Goal: Task Accomplishment & Management: Use online tool/utility

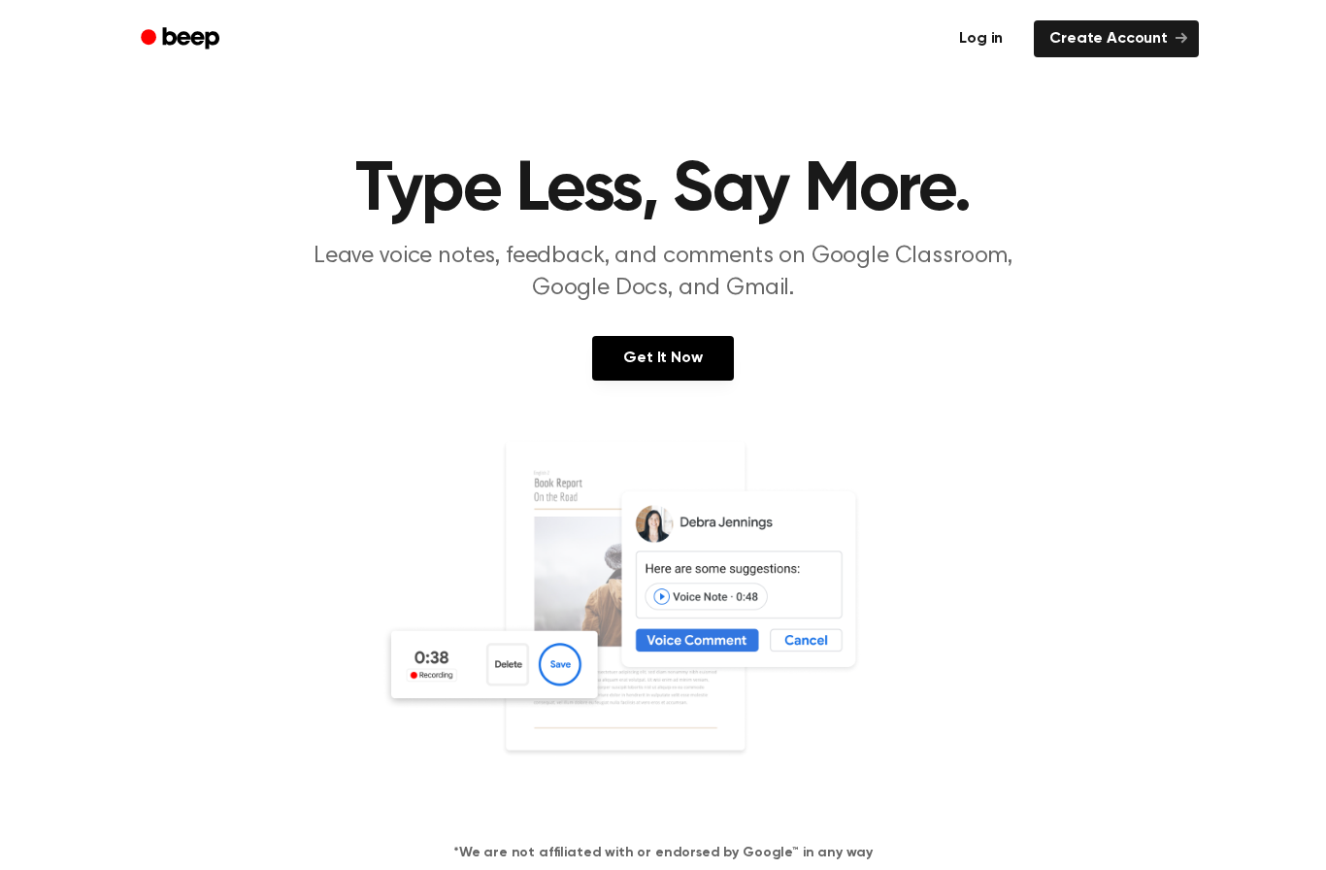
click at [1015, 58] on link "Log in" at bounding box center [981, 38] width 82 height 45
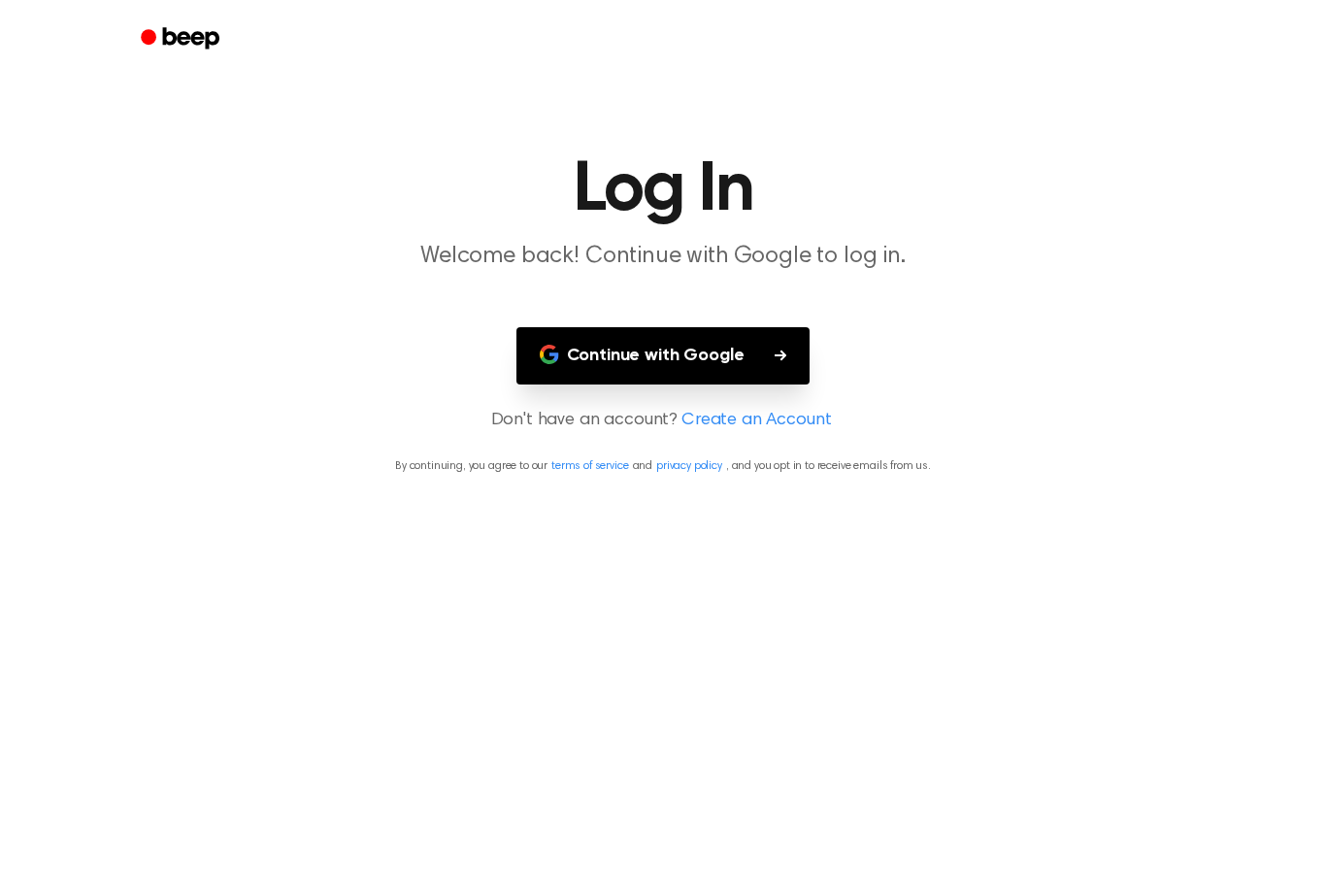
click at [757, 363] on button "Continue with Google" at bounding box center [663, 355] width 294 height 57
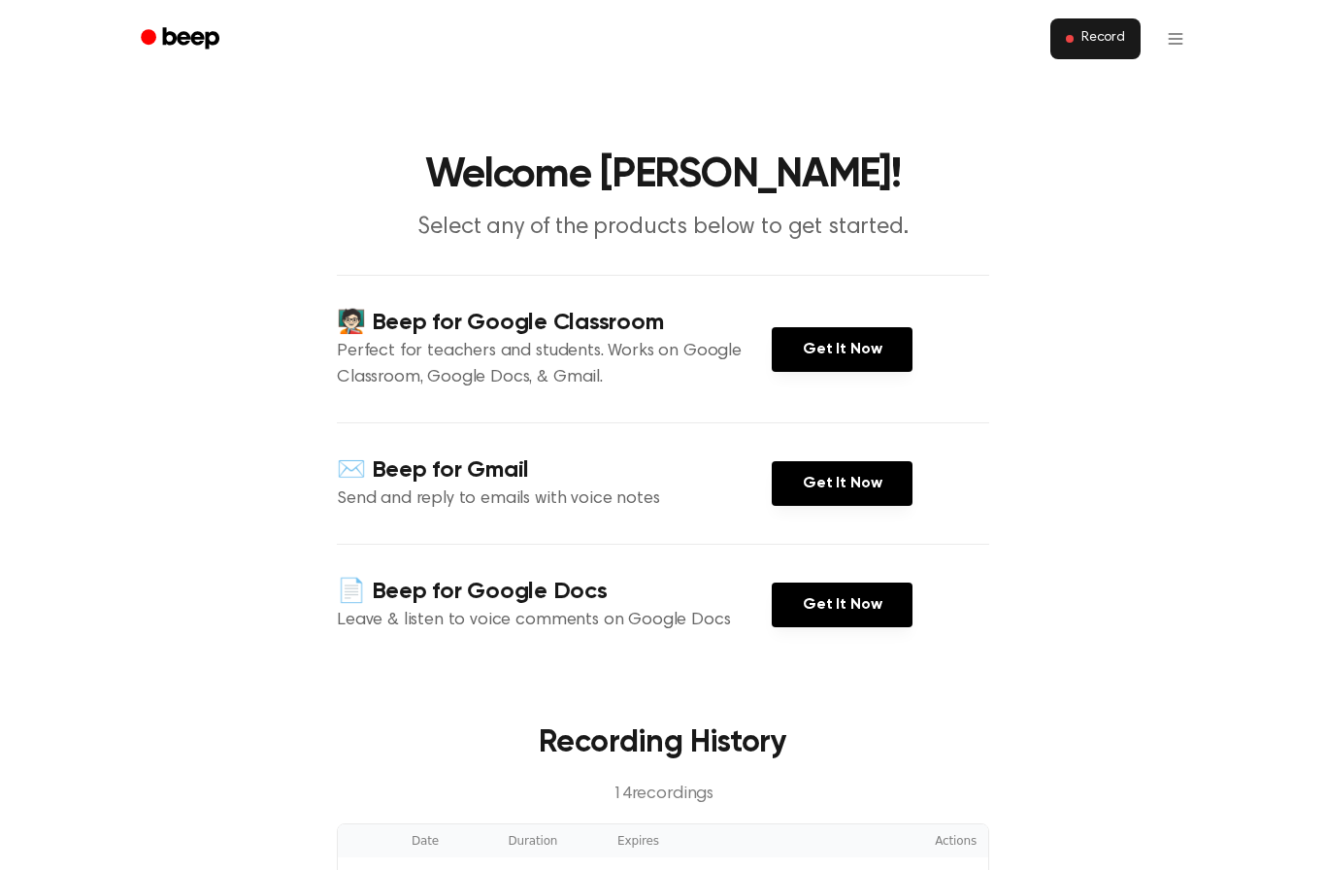
click at [1091, 33] on span "Record" at bounding box center [1103, 38] width 44 height 17
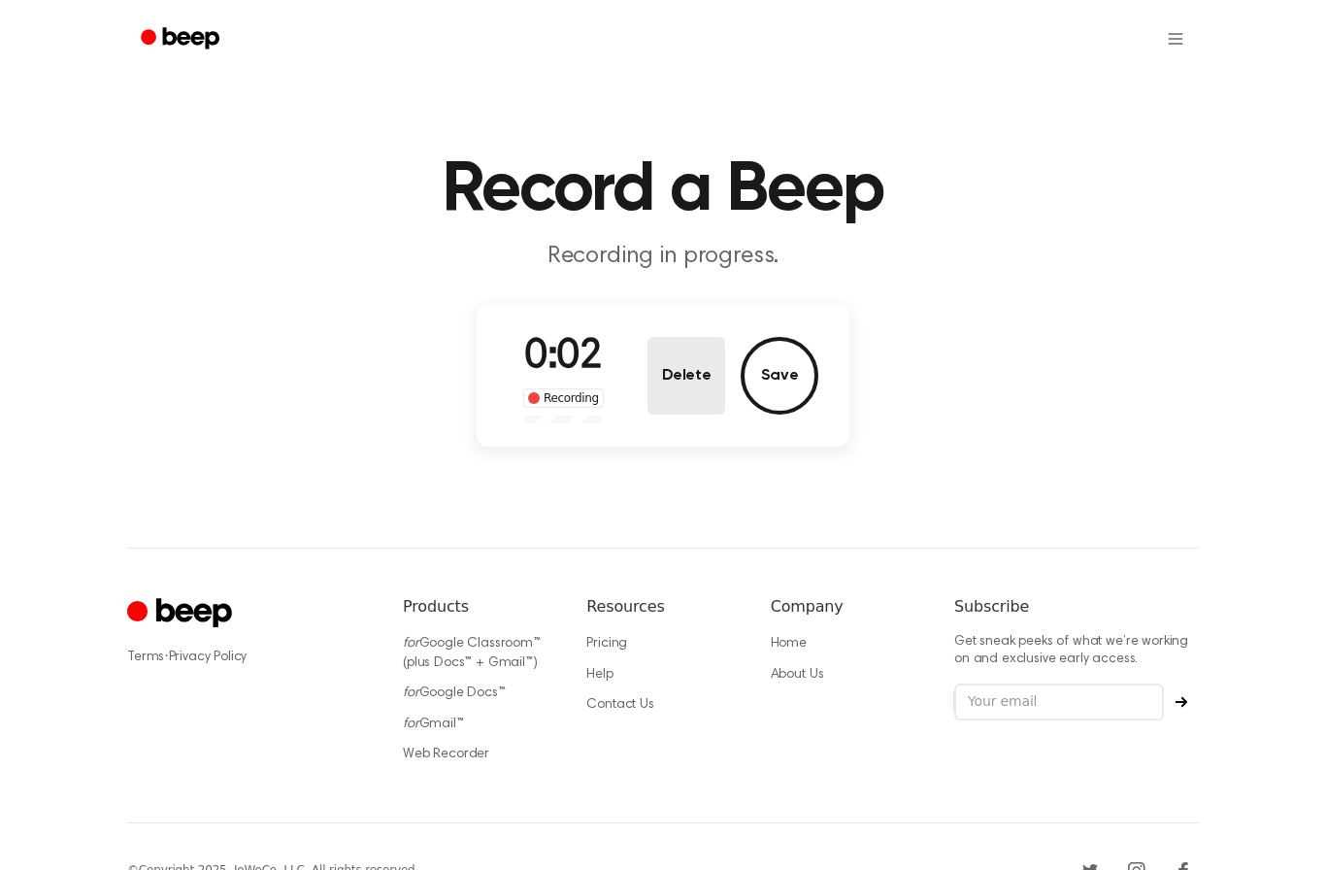
click at [677, 388] on button "Delete" at bounding box center [686, 376] width 78 height 78
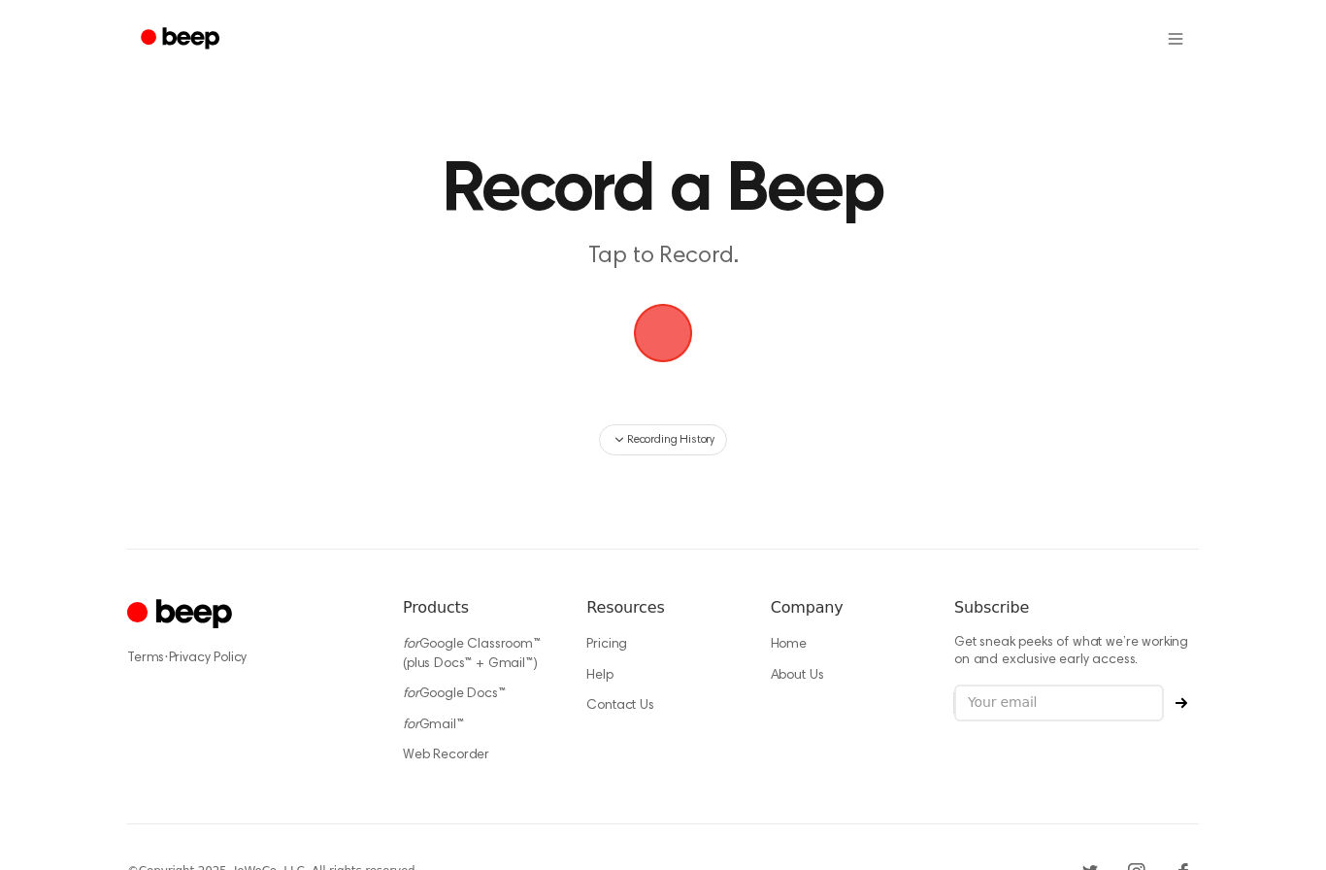
click at [669, 335] on span "button" at bounding box center [663, 333] width 100 height 100
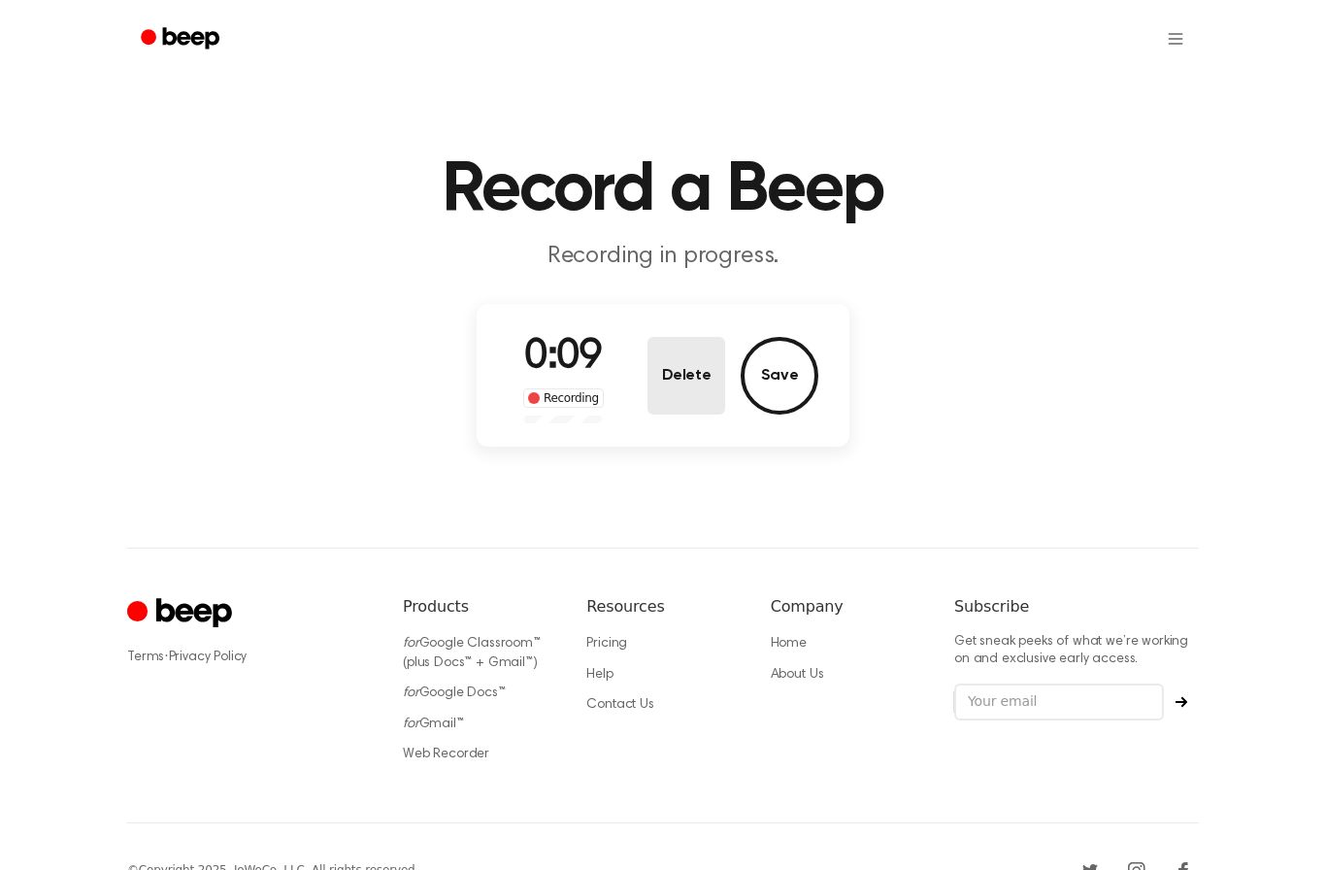
click at [698, 366] on button "Delete" at bounding box center [686, 376] width 78 height 78
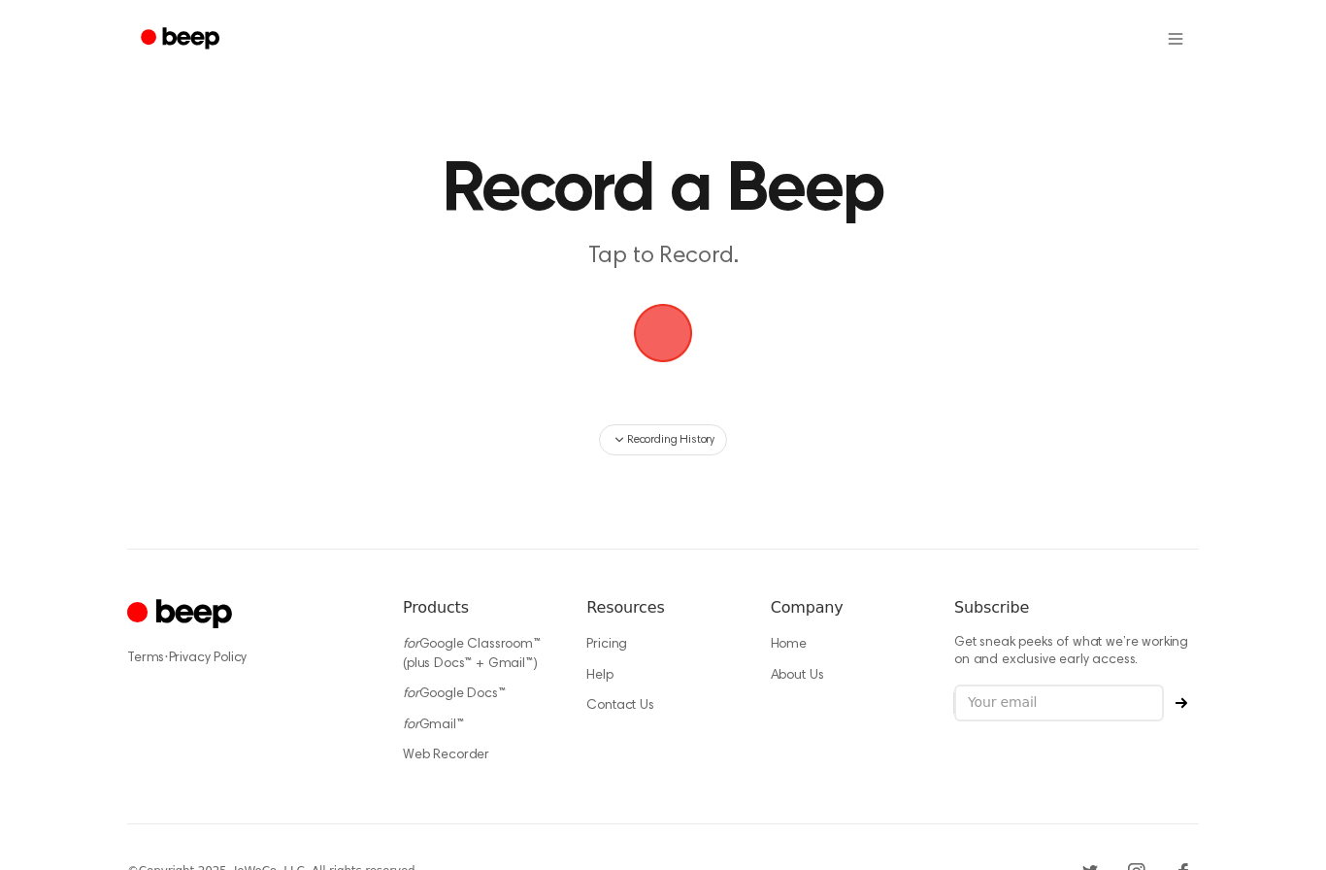
click at [649, 327] on span "button" at bounding box center [662, 332] width 88 height 88
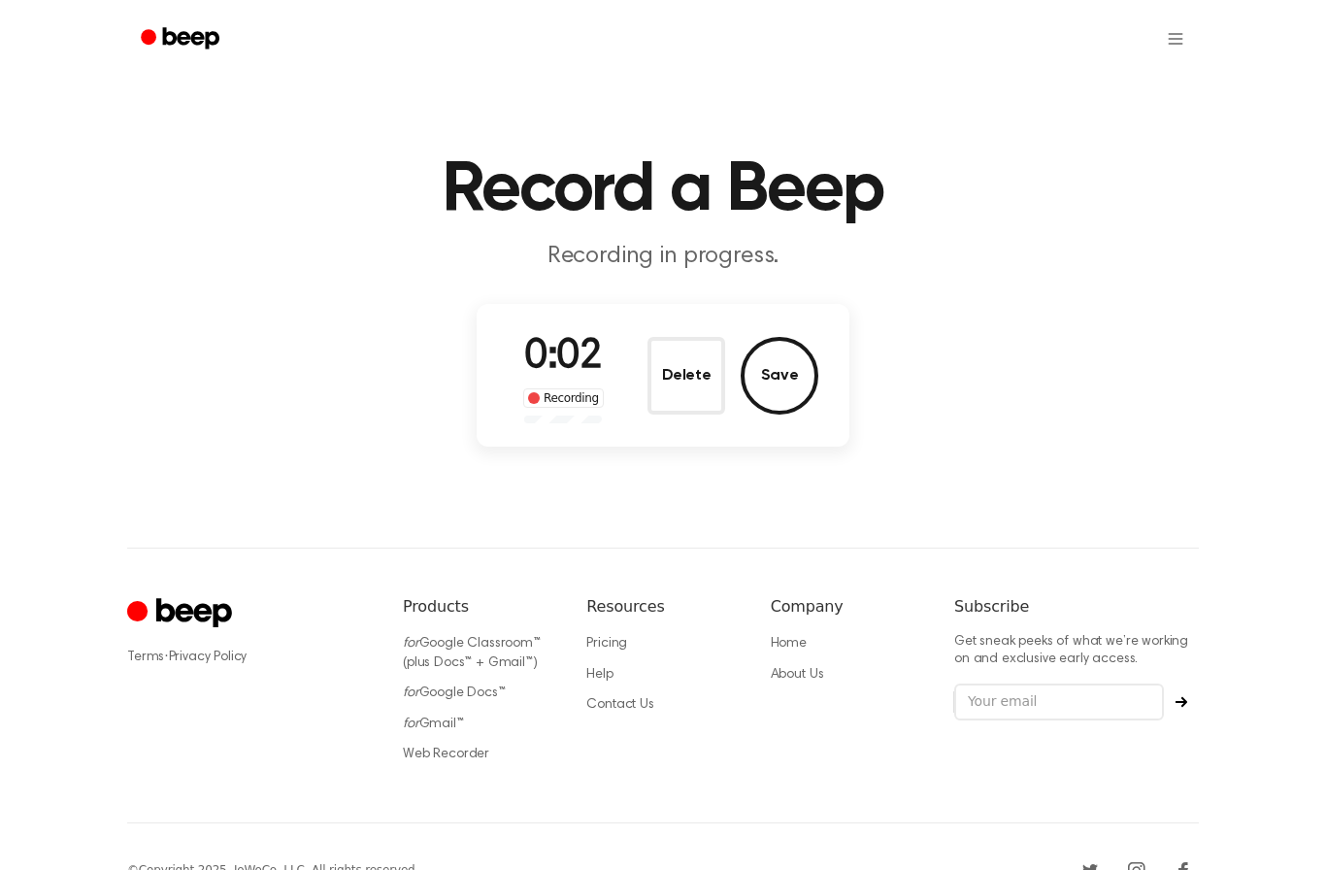
click at [677, 364] on button "Delete" at bounding box center [686, 376] width 78 height 78
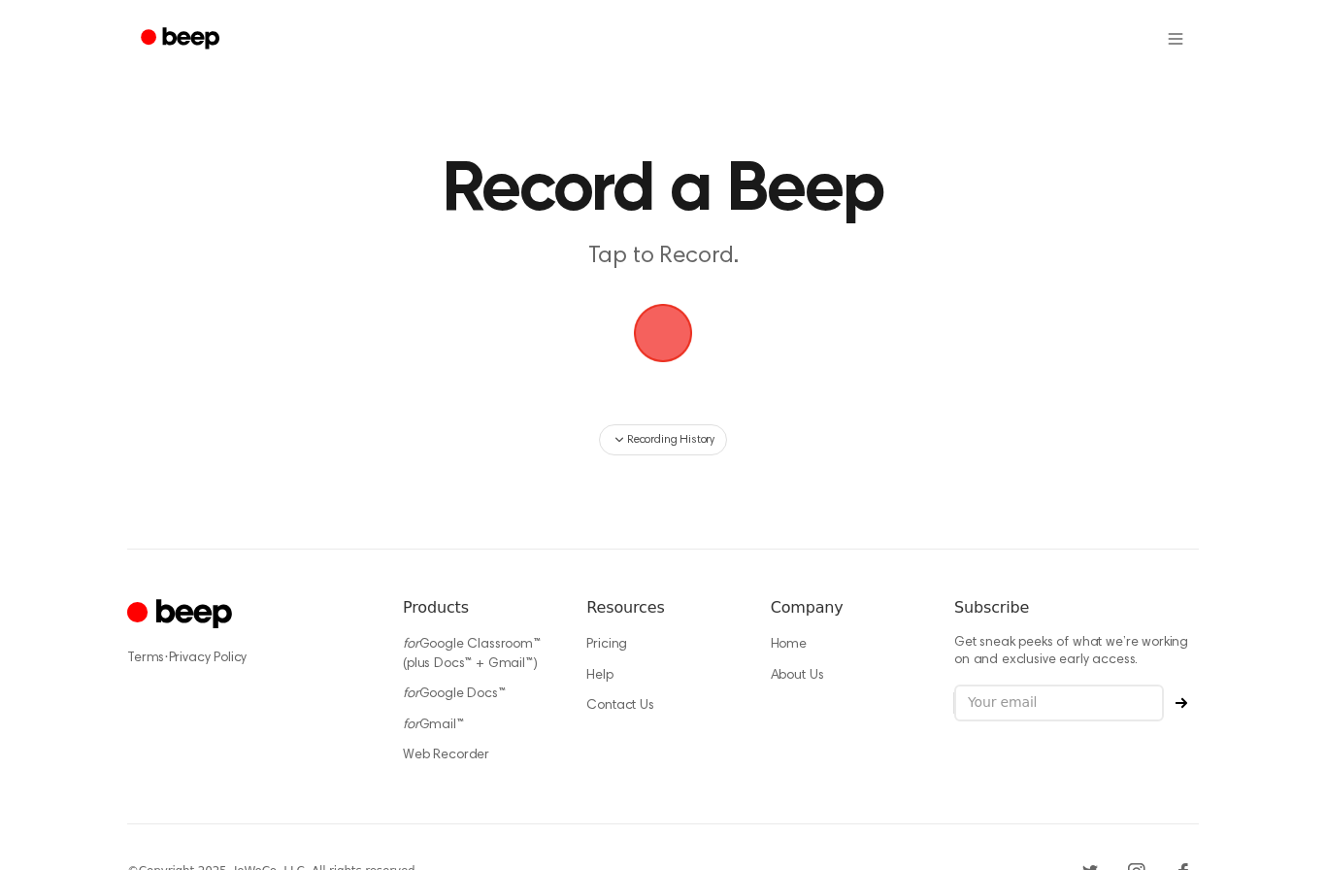
click at [655, 328] on span "button" at bounding box center [662, 332] width 91 height 91
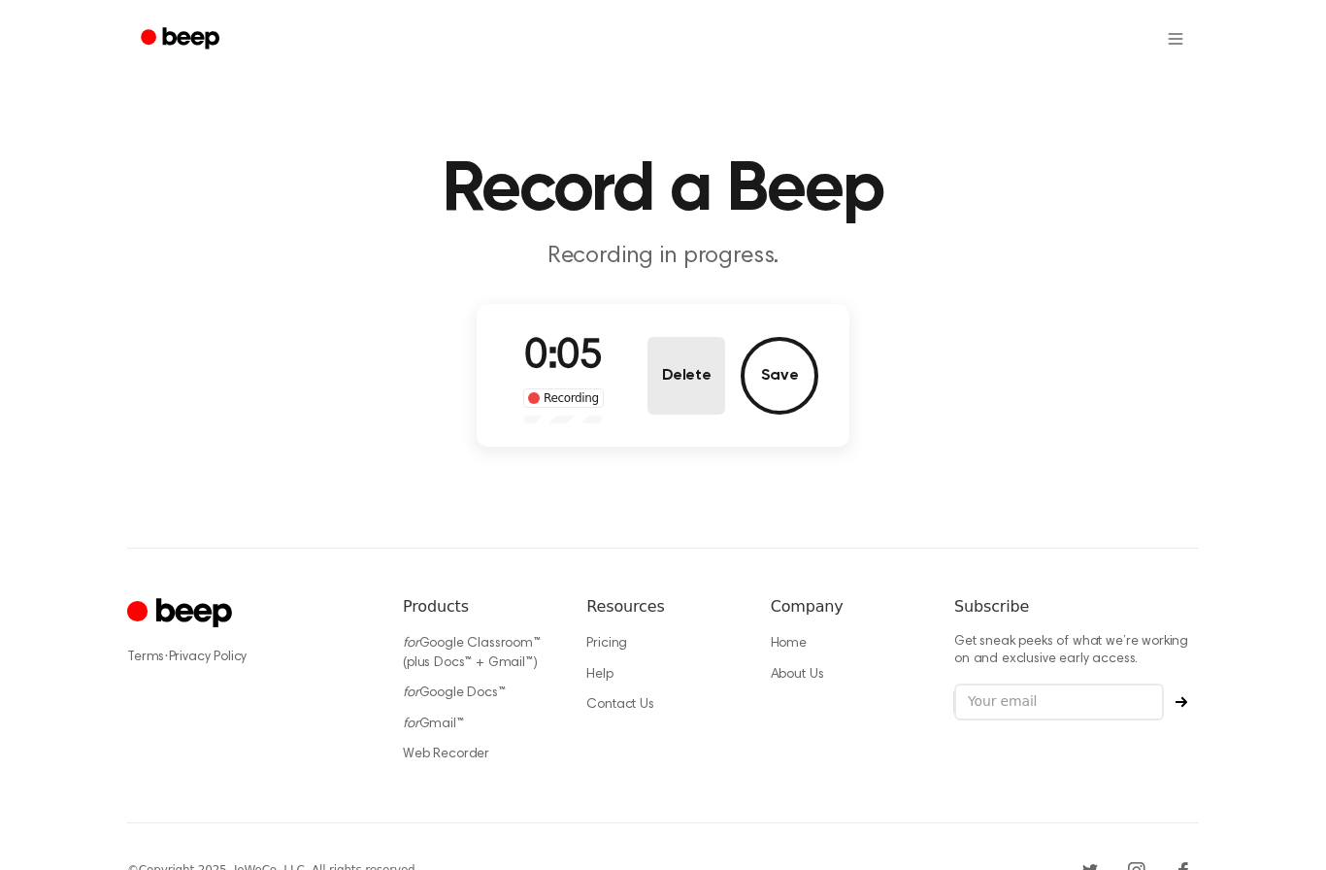
click at [671, 372] on button "Delete" at bounding box center [686, 376] width 78 height 78
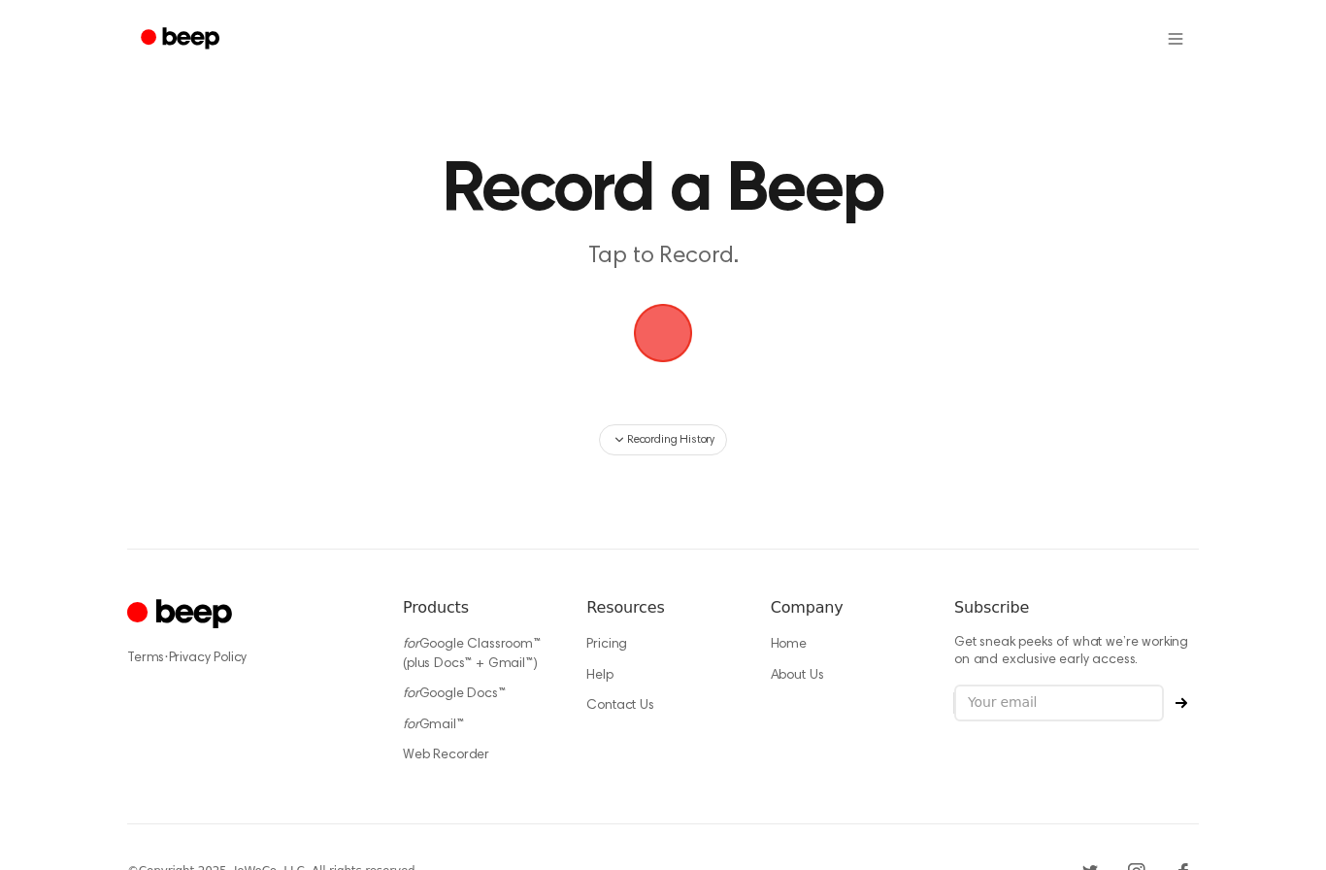
click at [664, 309] on span "button" at bounding box center [663, 333] width 70 height 70
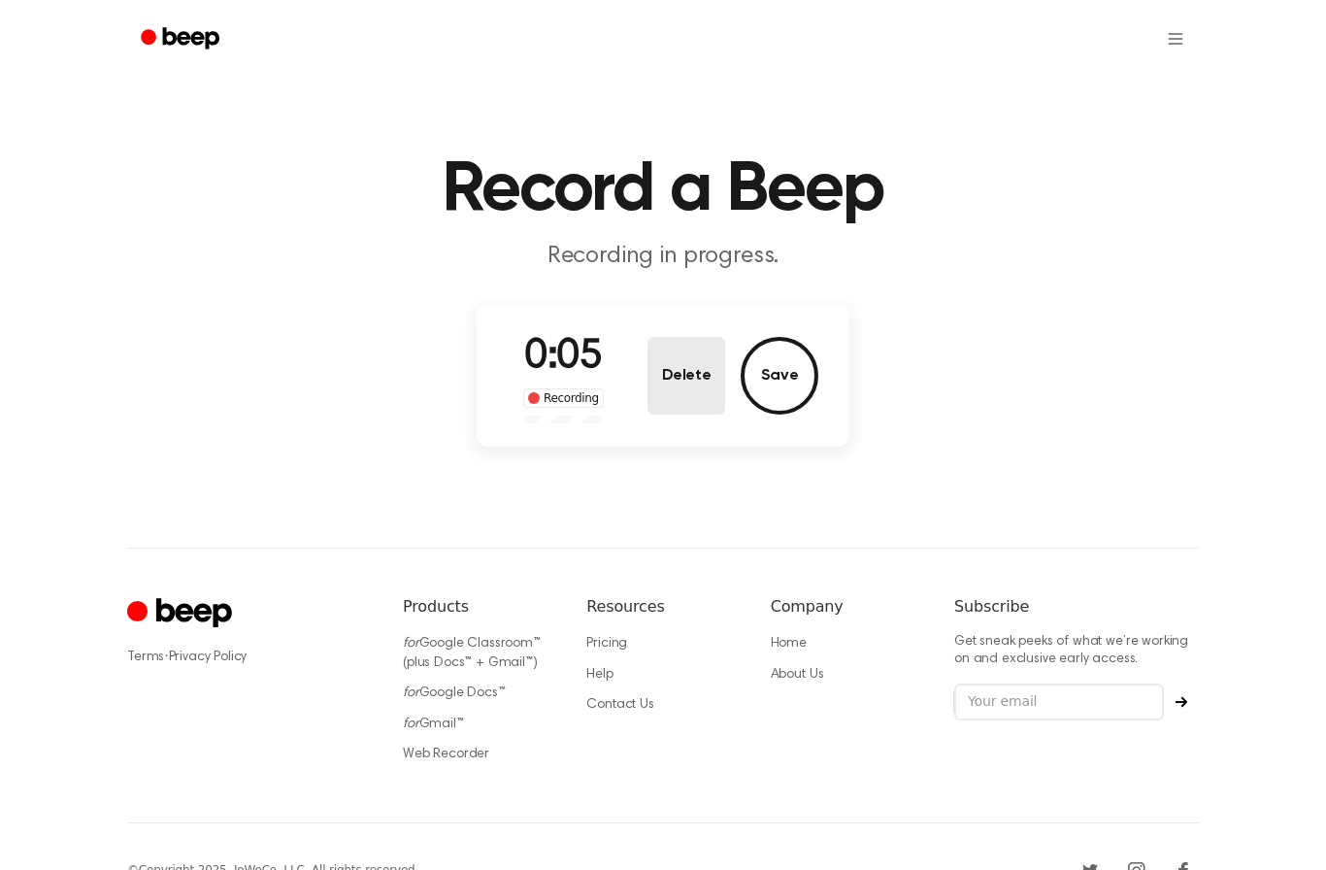
click at [661, 358] on button "Delete" at bounding box center [686, 376] width 78 height 78
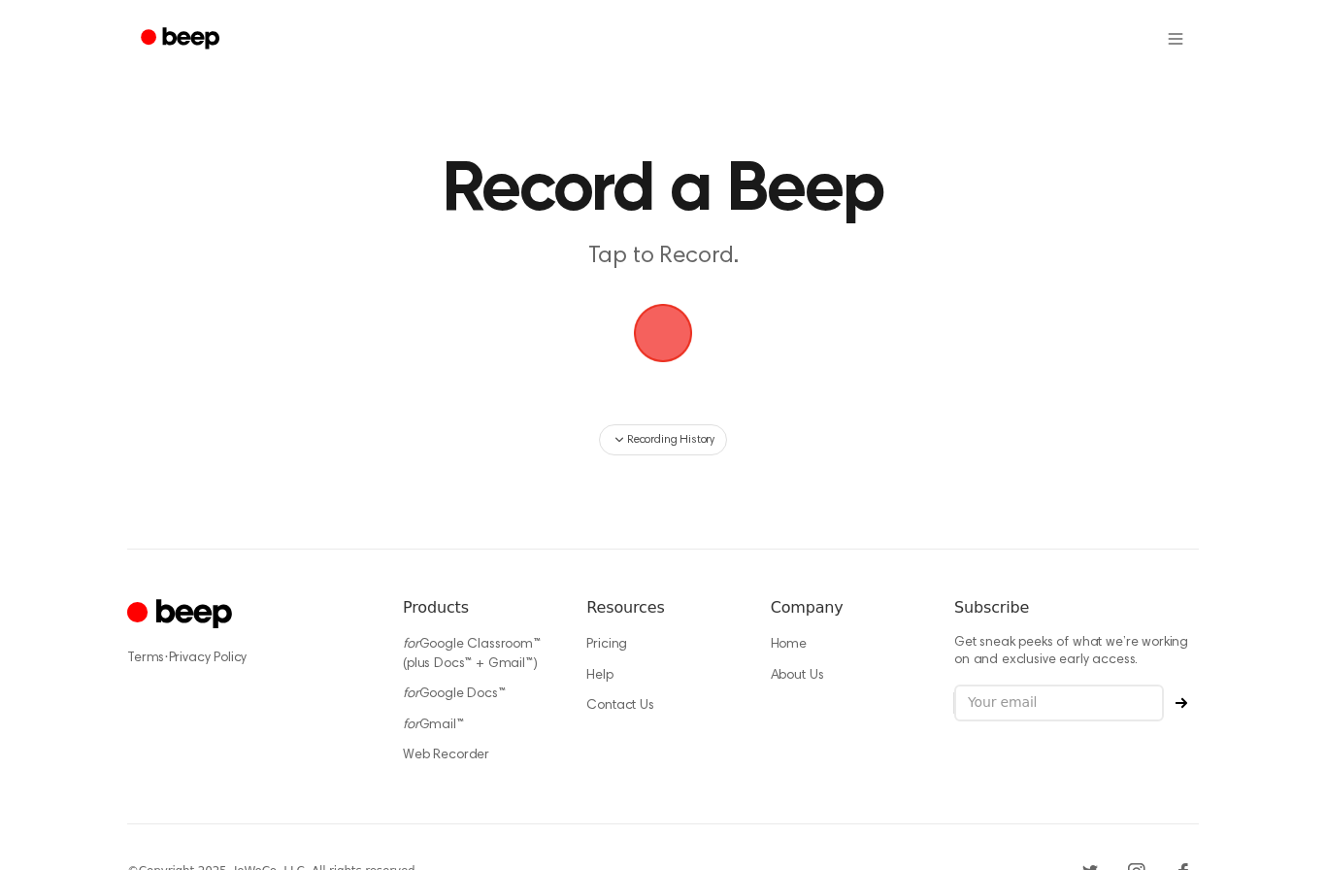
click at [668, 315] on span "button" at bounding box center [662, 332] width 88 height 88
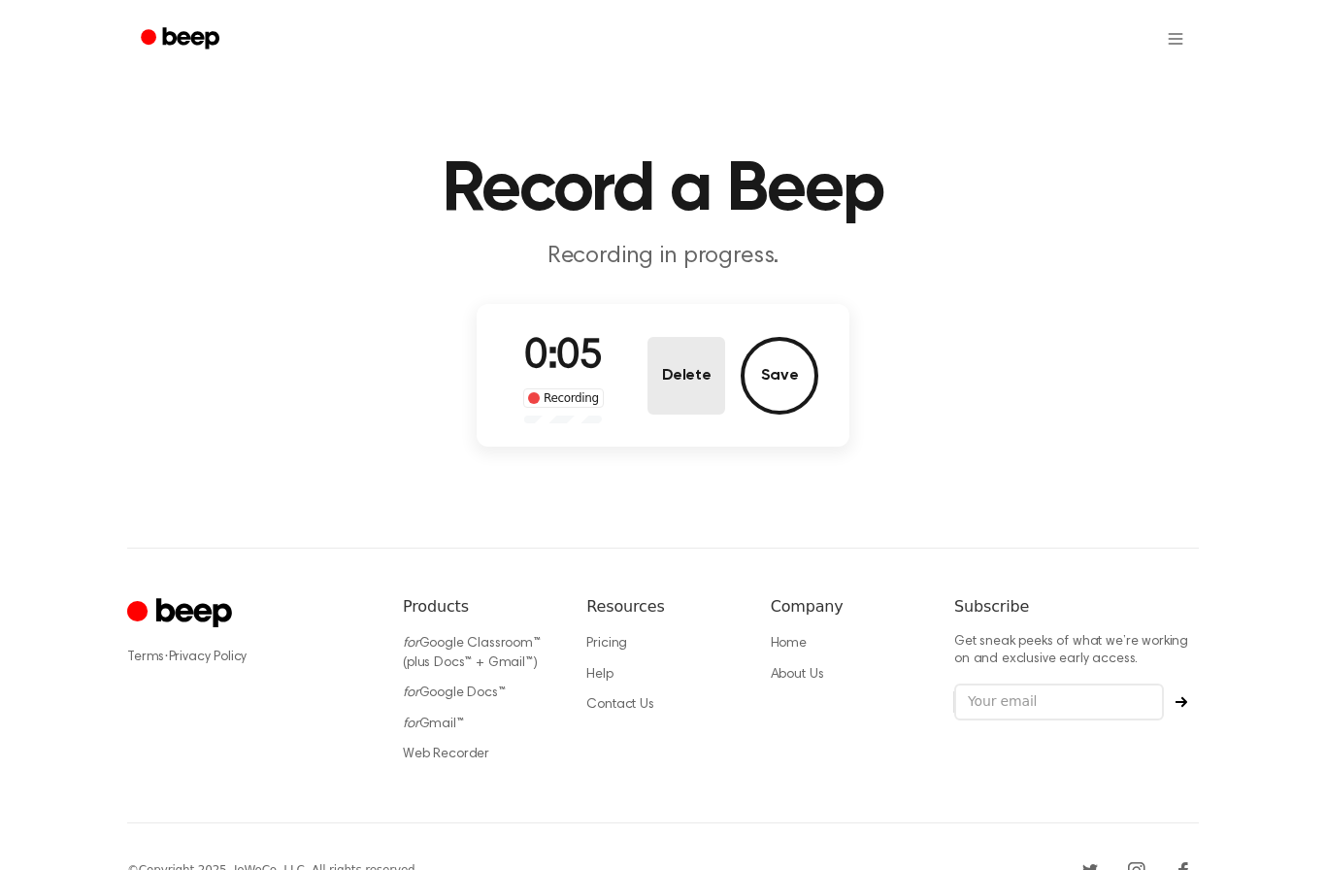
click at [675, 373] on button "Delete" at bounding box center [686, 376] width 78 height 78
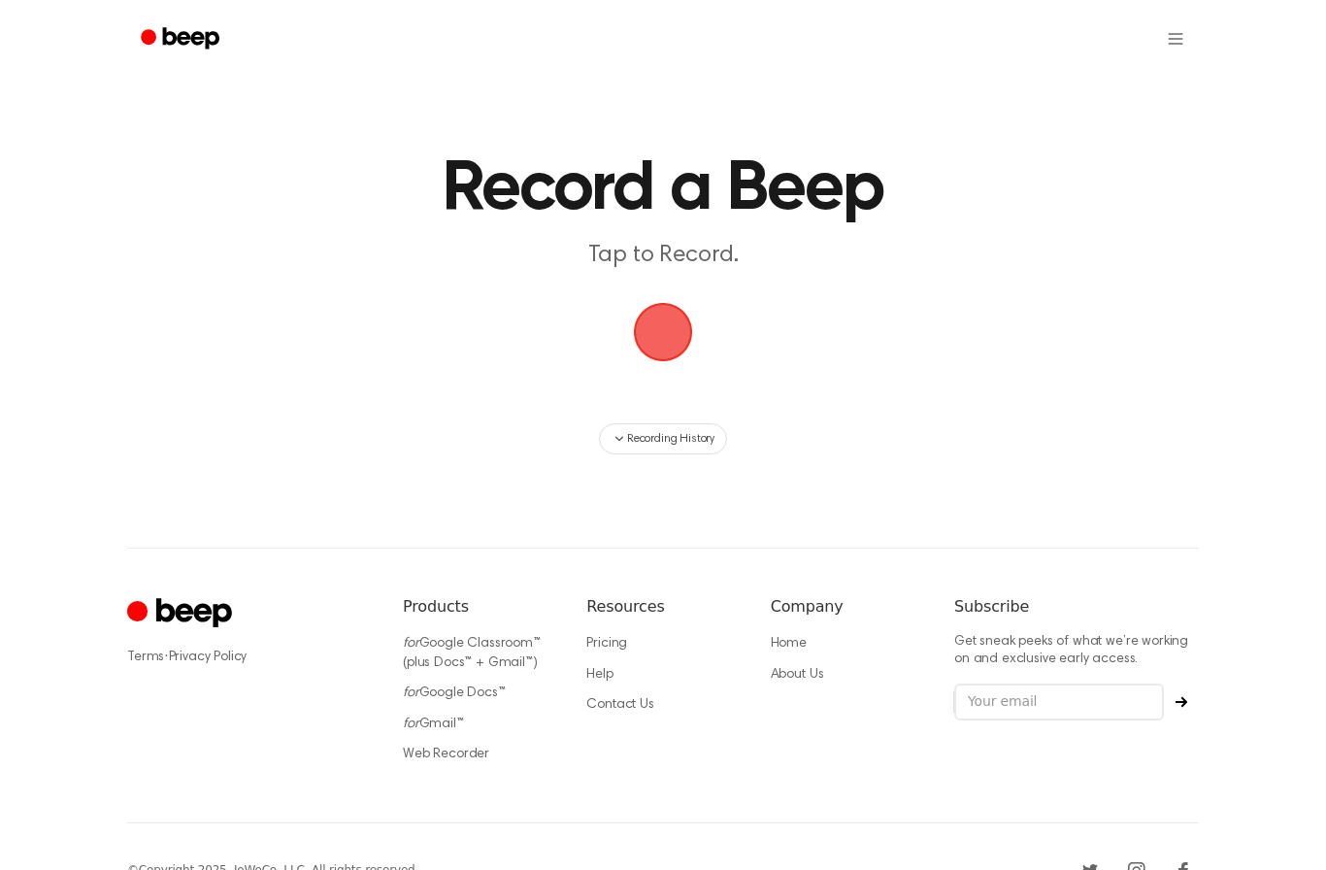
scroll to position [3, 0]
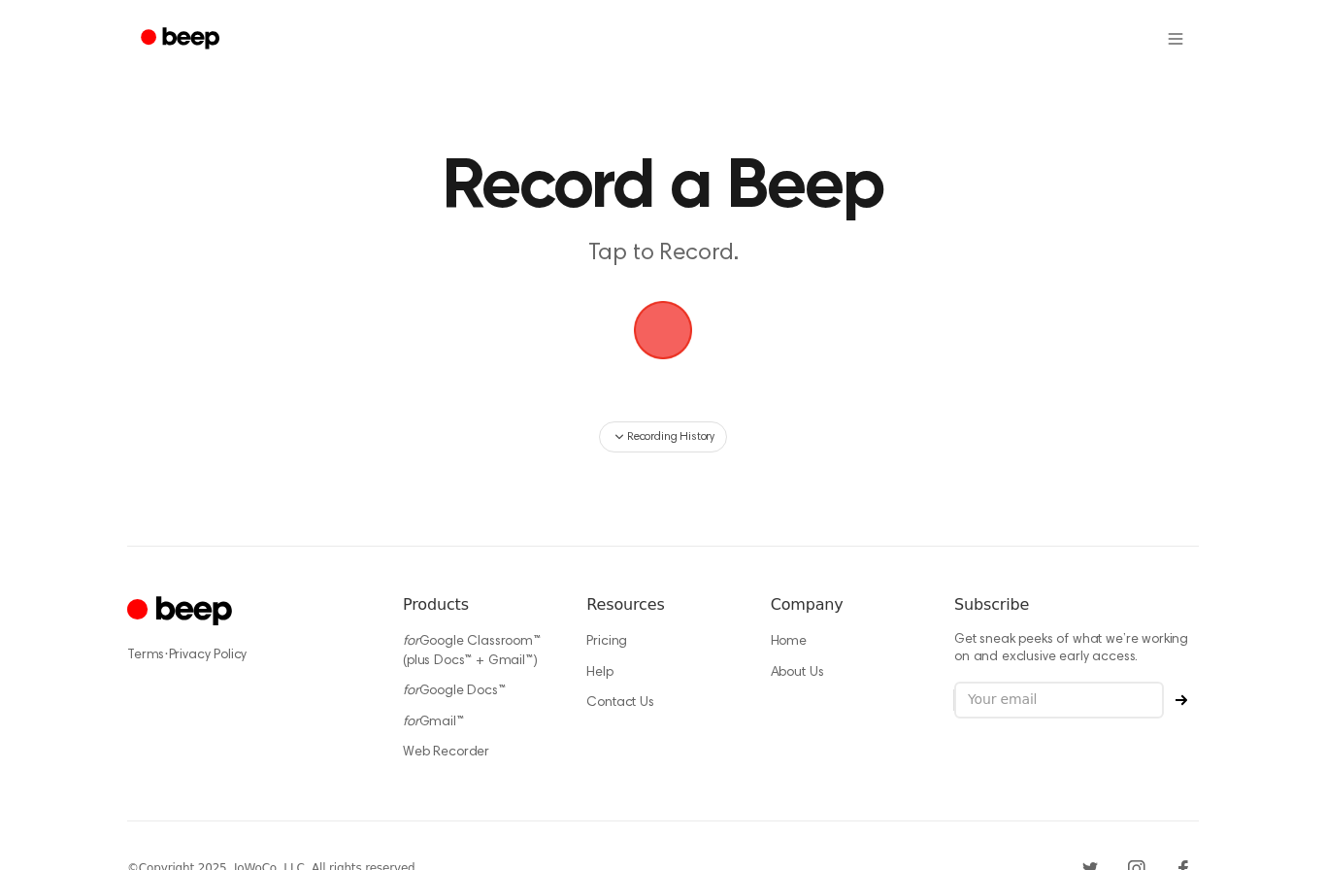
click at [659, 321] on span "button" at bounding box center [662, 330] width 104 height 104
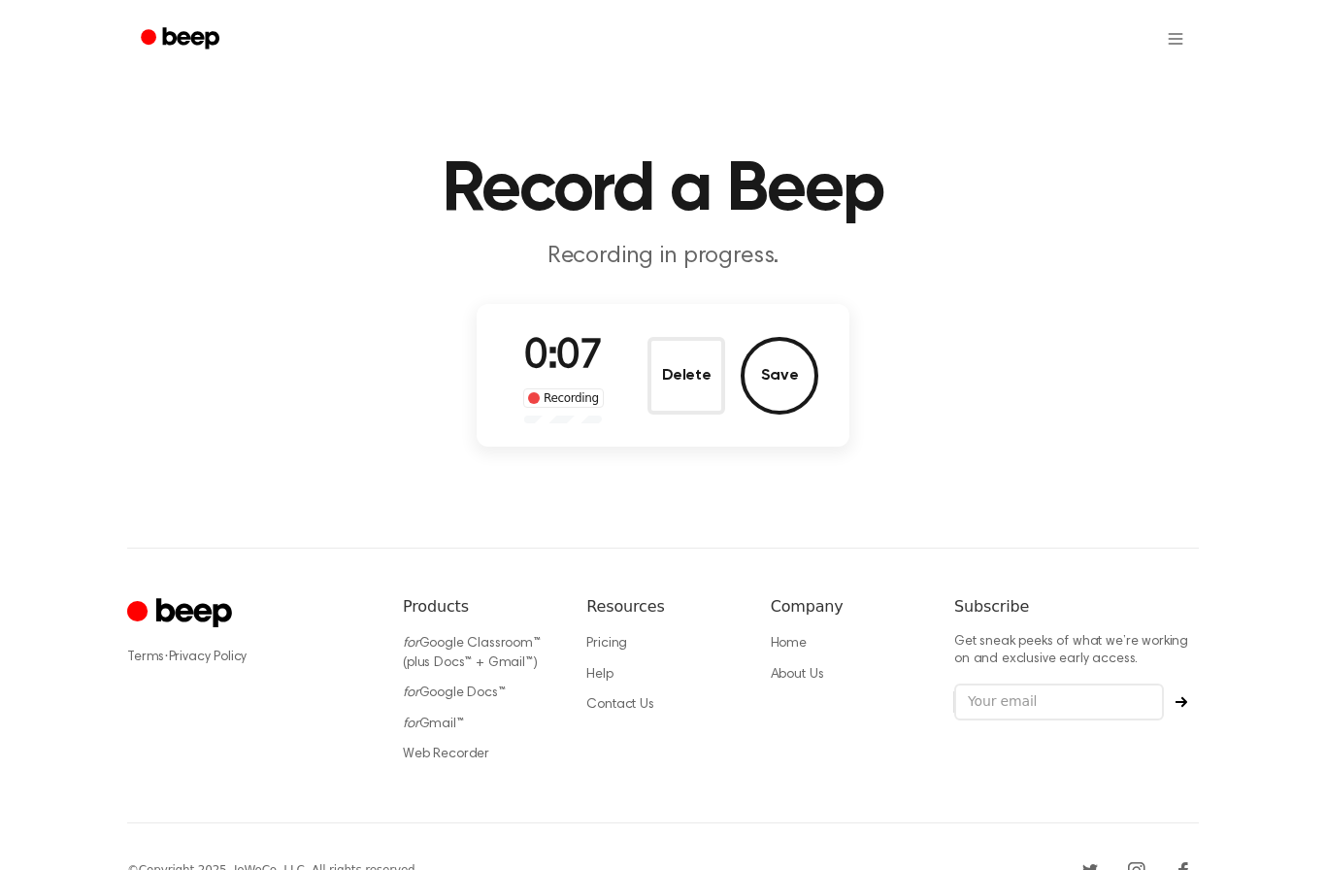
scroll to position [1, 0]
click at [676, 355] on button "Delete" at bounding box center [686, 375] width 78 height 78
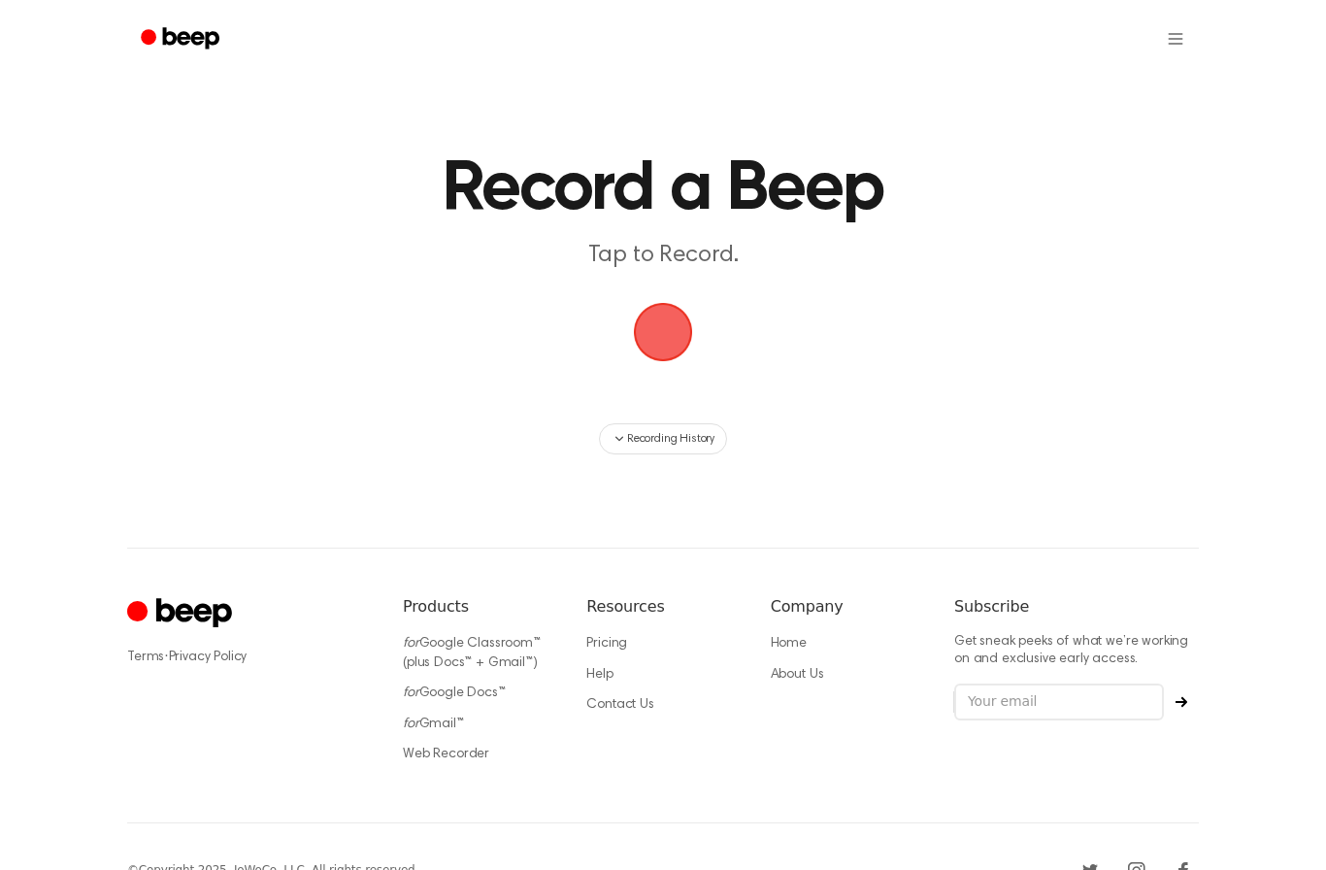
click at [673, 331] on span "button" at bounding box center [663, 332] width 66 height 66
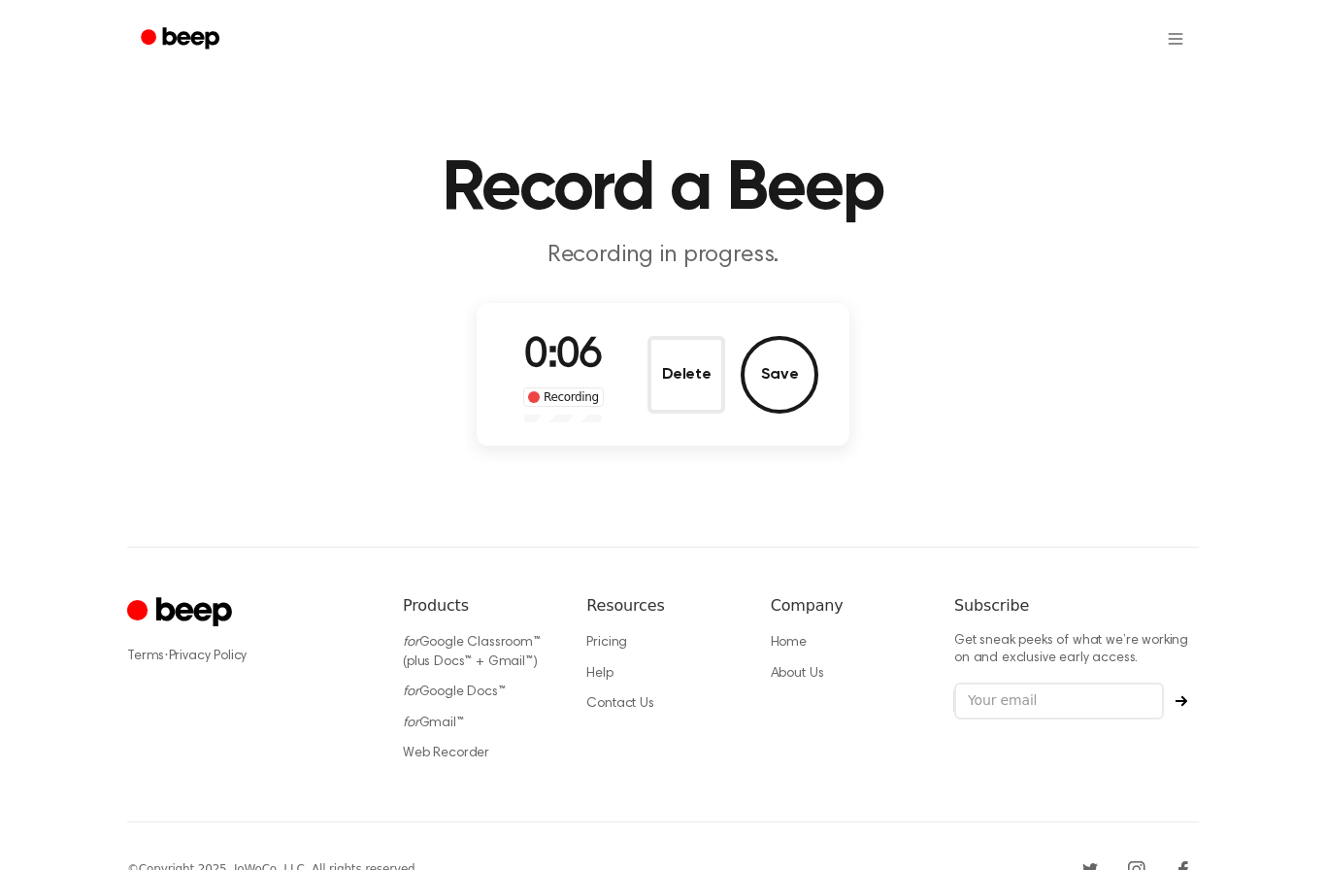
click at [682, 379] on button "Delete" at bounding box center [686, 375] width 78 height 78
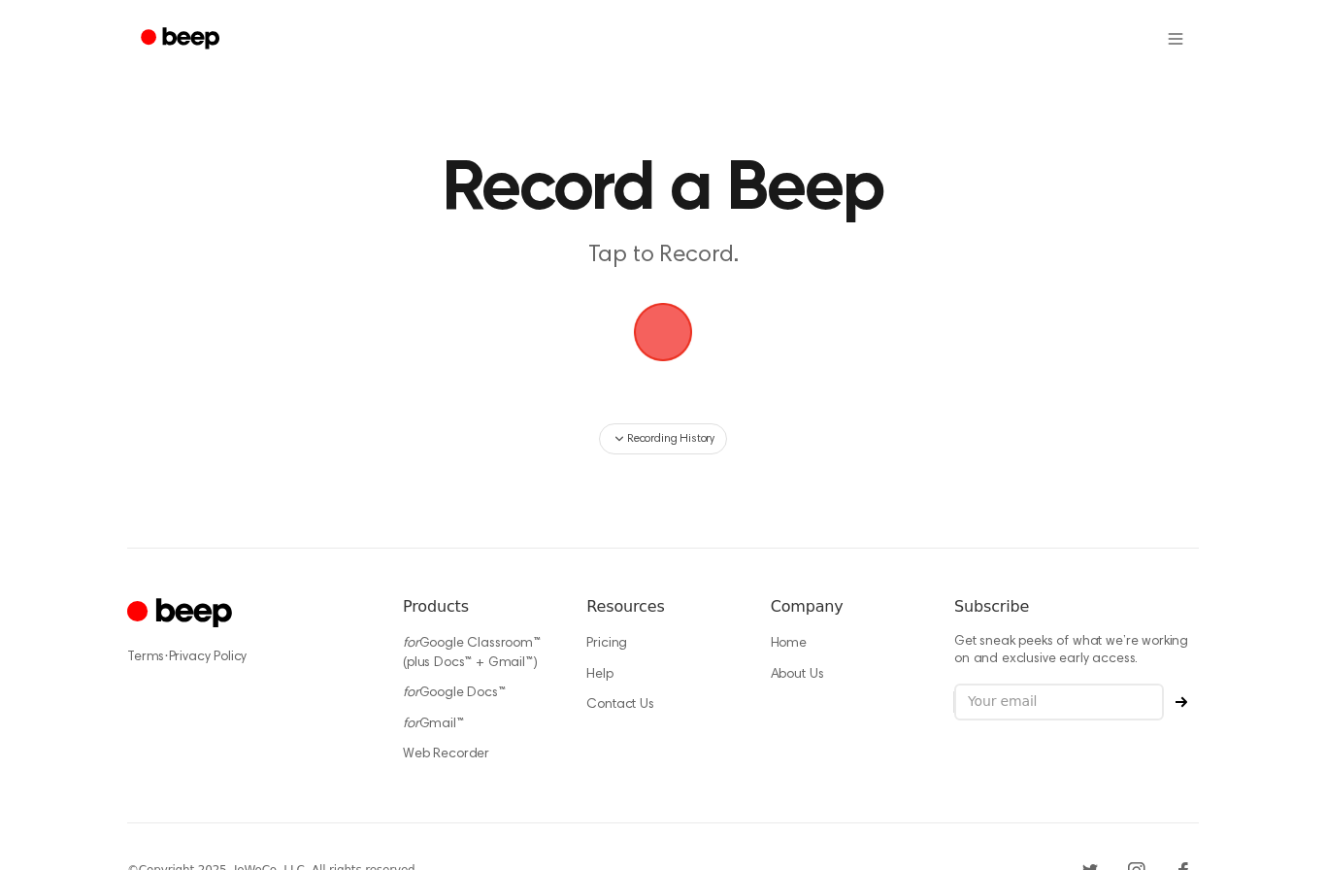
click at [643, 325] on span "button" at bounding box center [662, 331] width 93 height 93
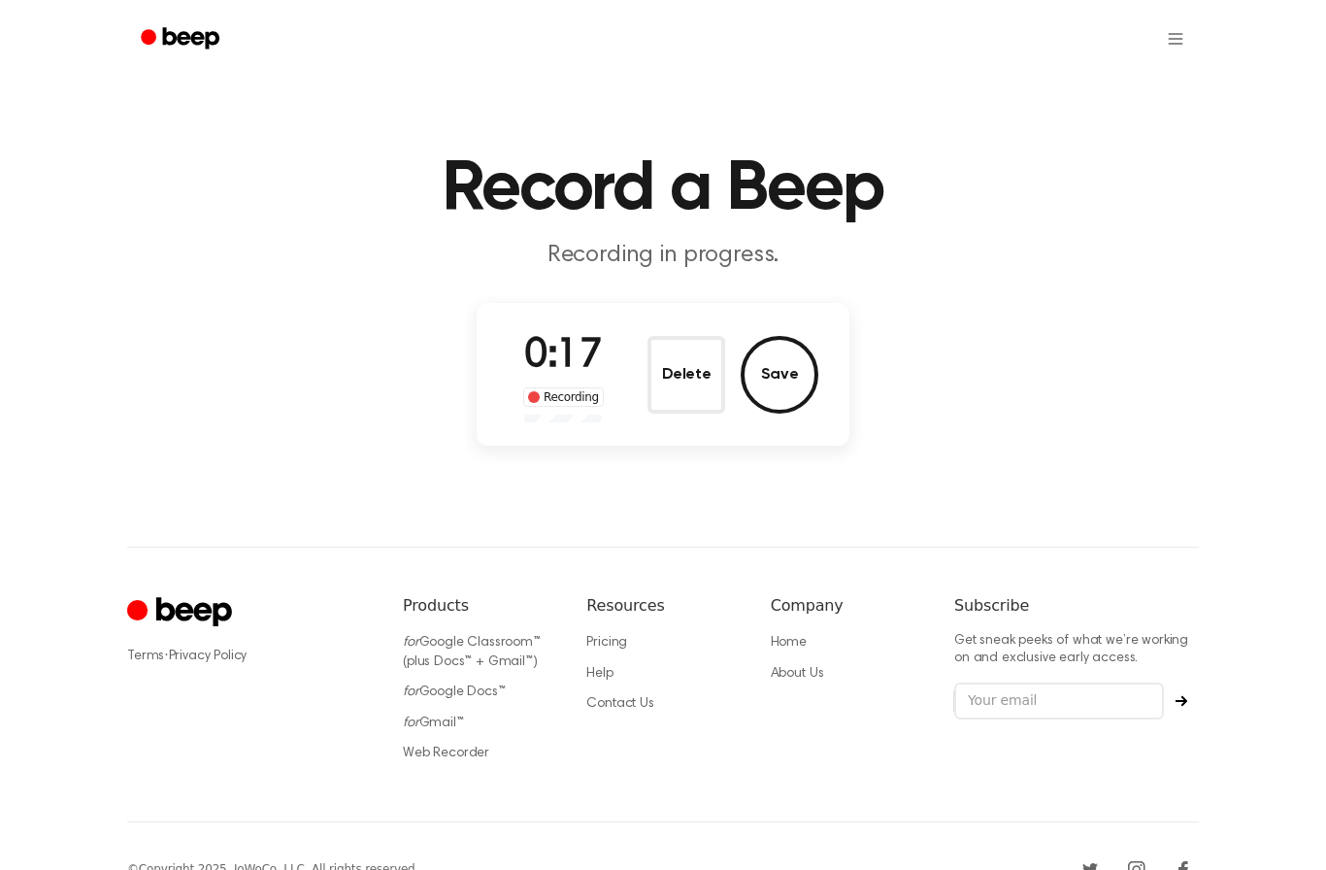
scroll to position [2, 0]
click at [677, 349] on button "Delete" at bounding box center [686, 374] width 78 height 78
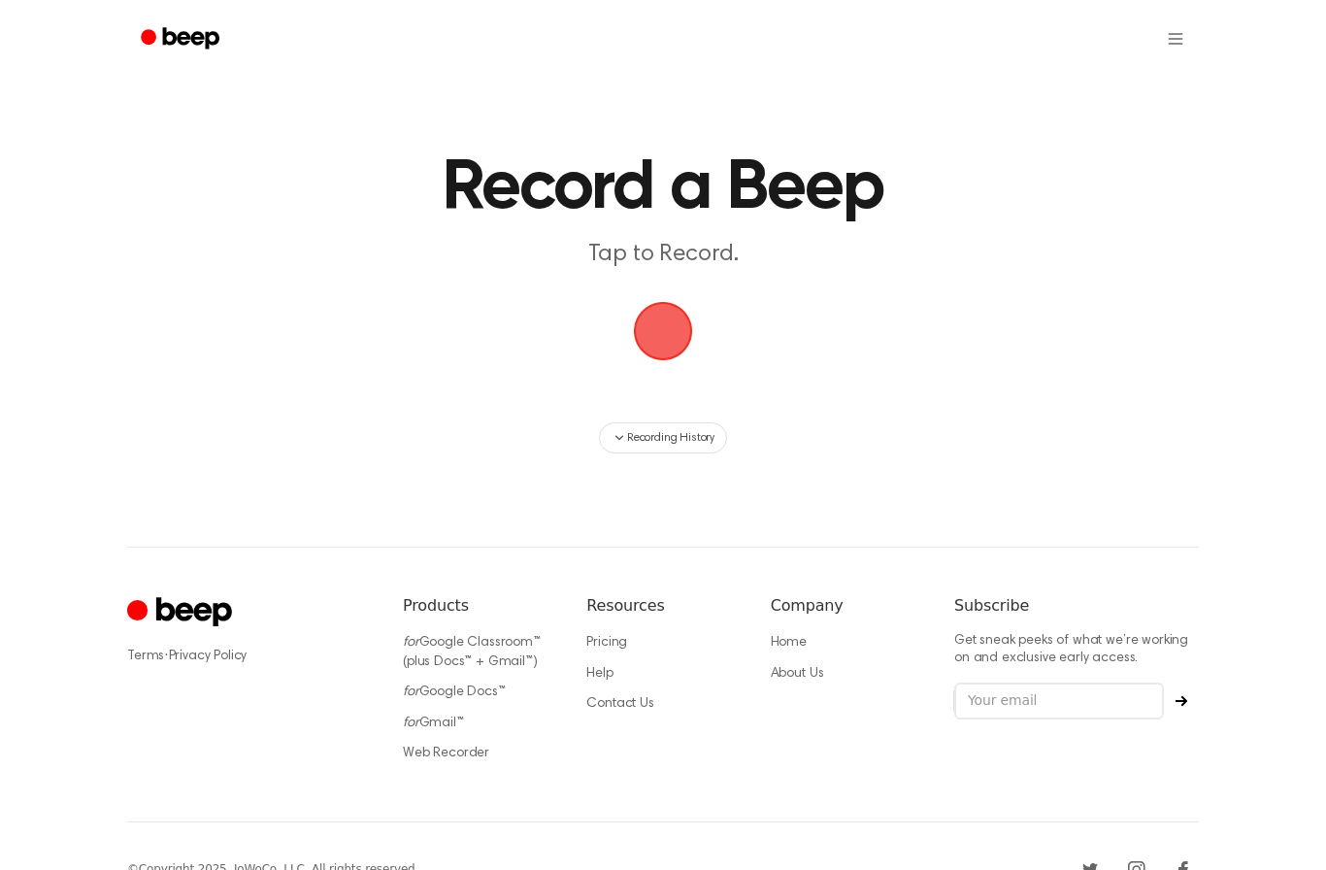
click at [677, 345] on span "button" at bounding box center [663, 331] width 66 height 66
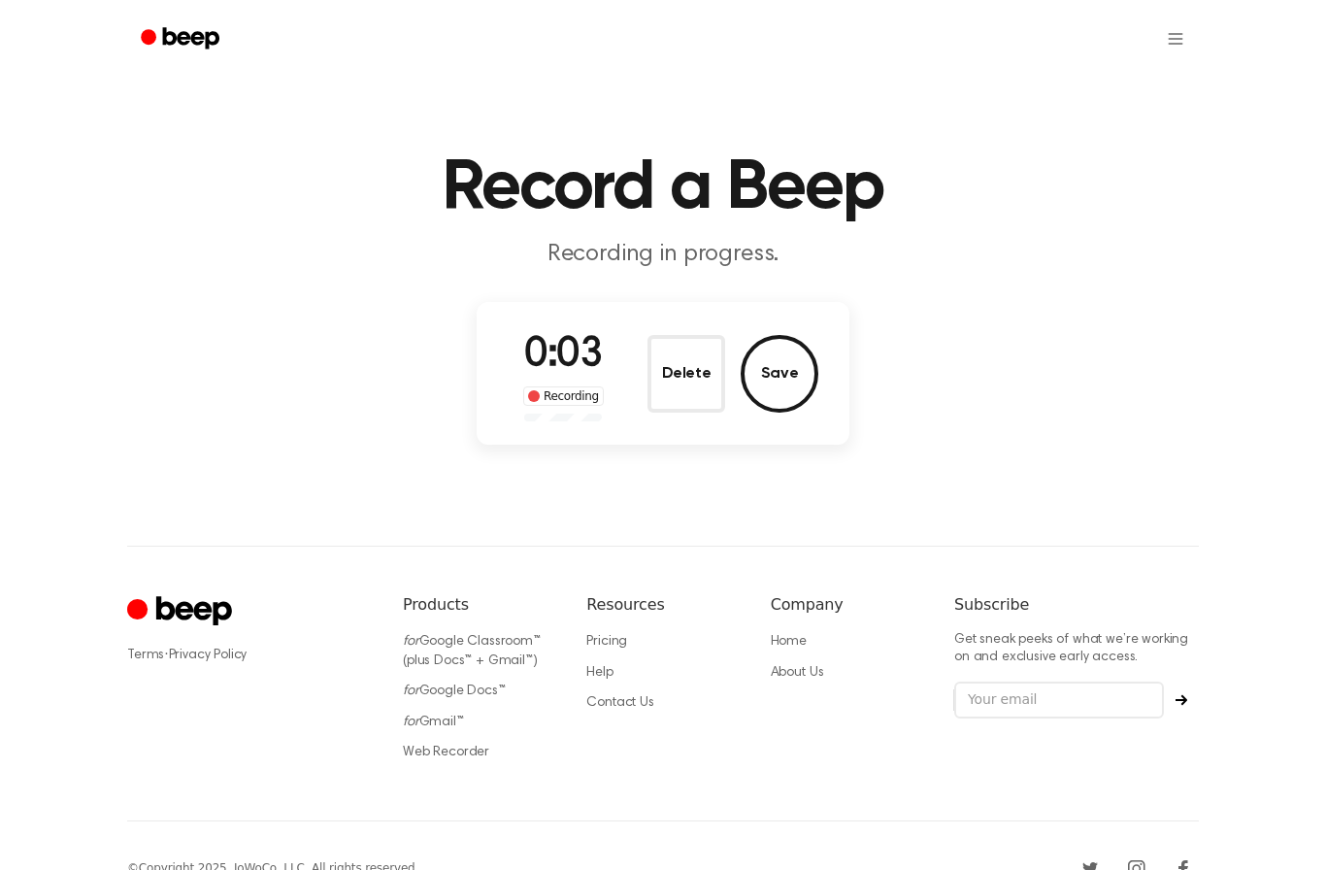
click at [666, 373] on button "Delete" at bounding box center [686, 374] width 78 height 78
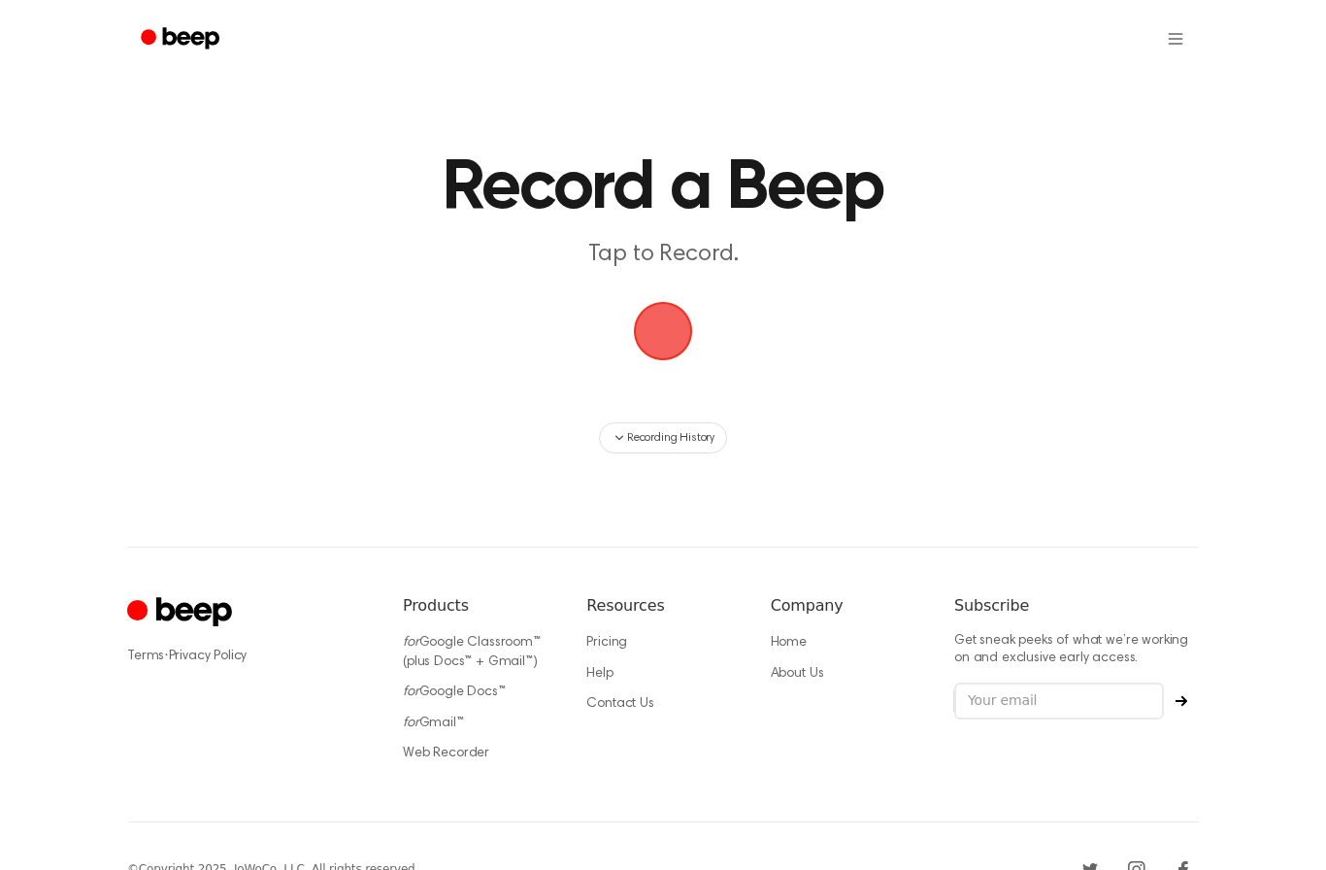
click at [645, 331] on span "button" at bounding box center [663, 331] width 107 height 107
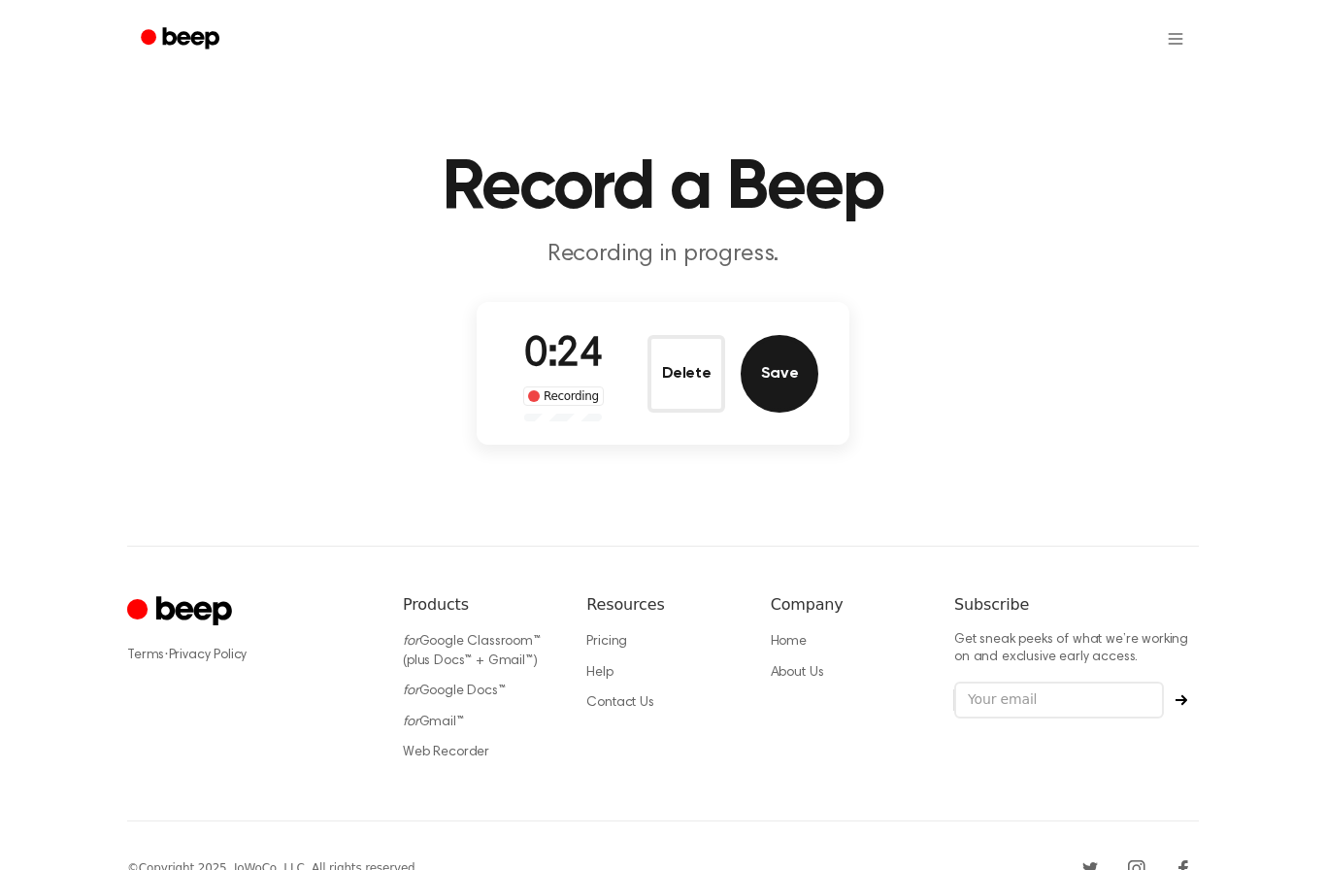
click at [779, 380] on button "Save" at bounding box center [780, 374] width 78 height 78
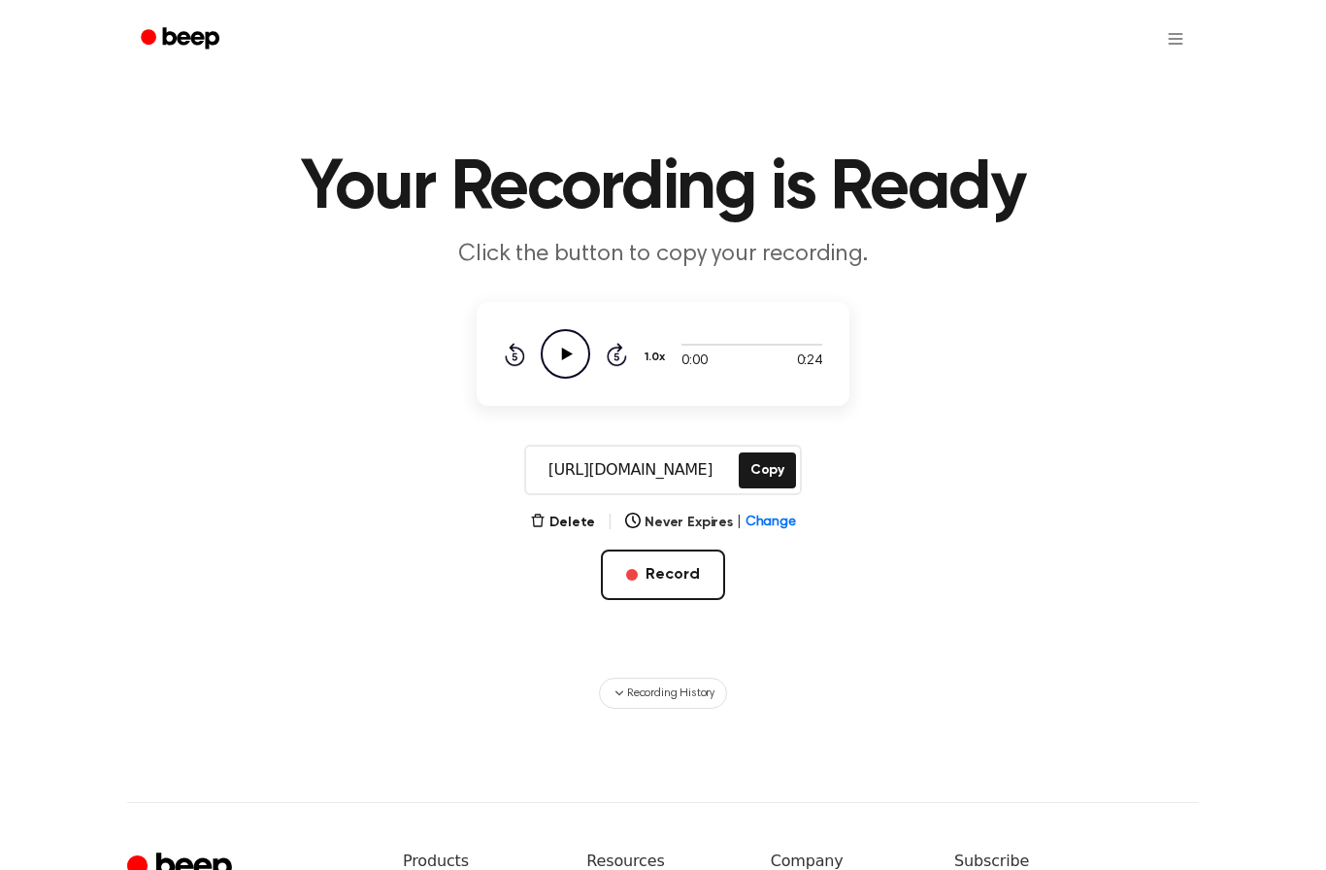
click at [563, 344] on icon "Play Audio" at bounding box center [565, 353] width 49 height 49
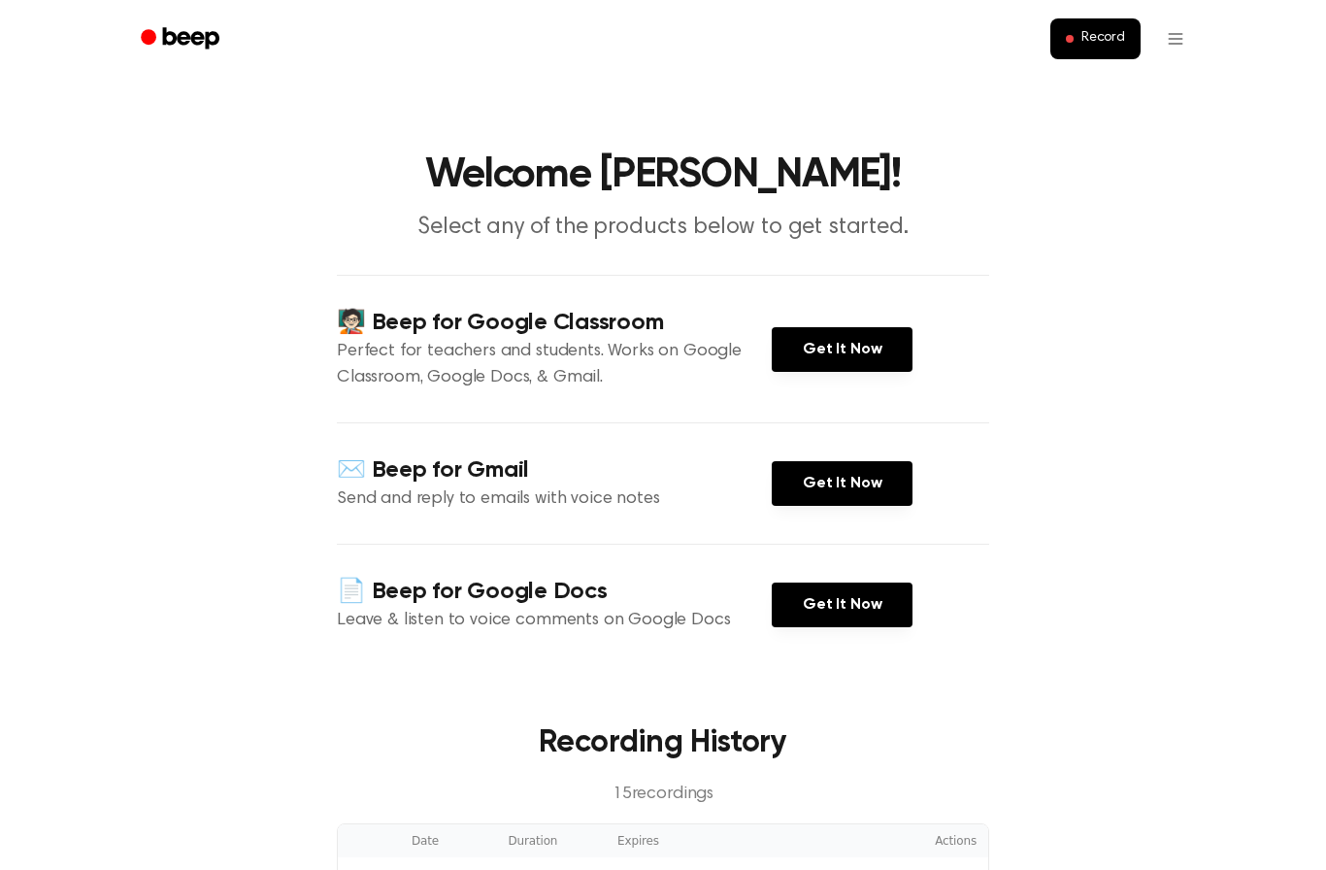
click at [1101, 23] on button "Record" at bounding box center [1095, 38] width 90 height 41
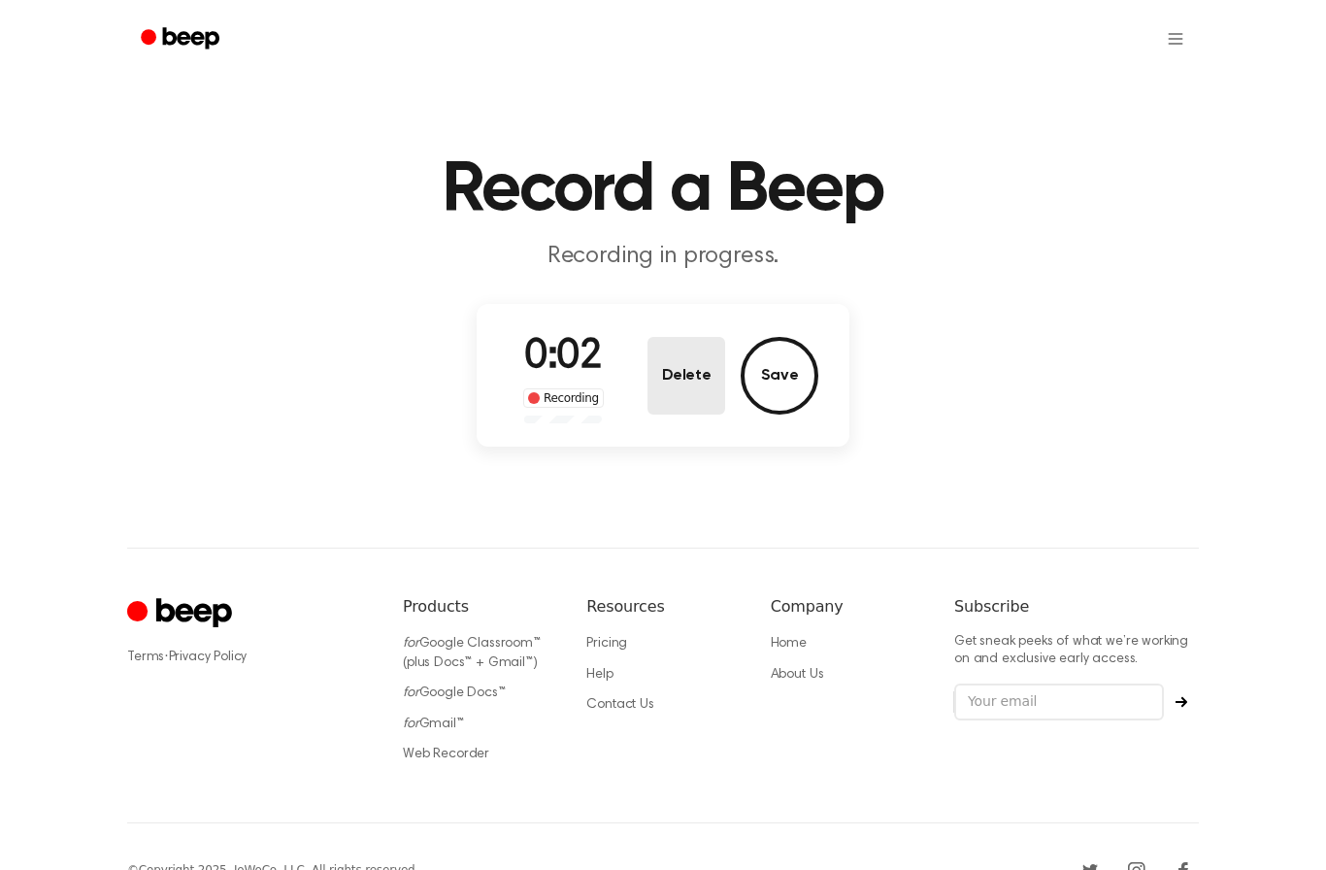
click at [662, 366] on button "Delete" at bounding box center [686, 376] width 78 height 78
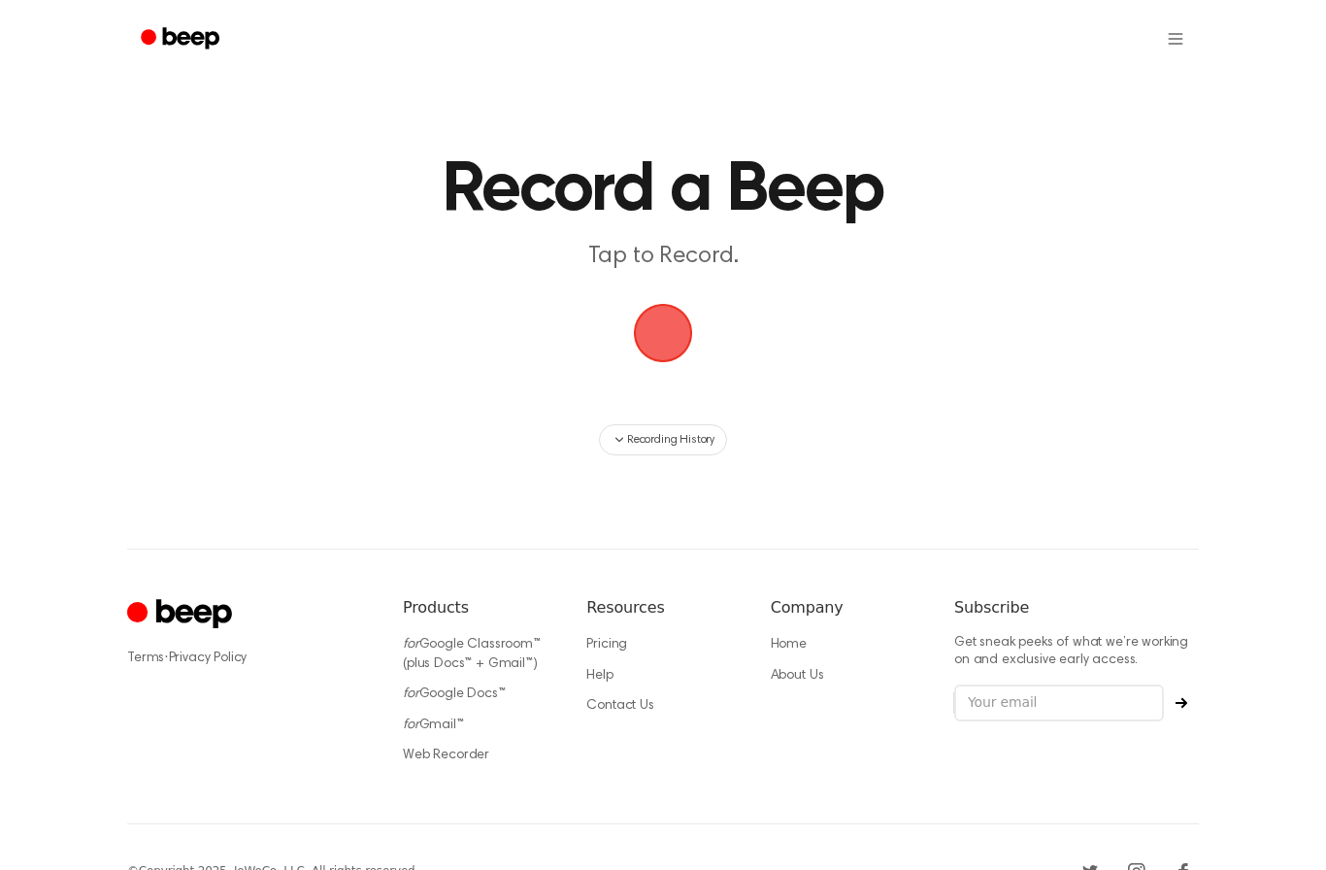
click at [272, 343] on main "Record a Beep Tap to Record. Recording History" at bounding box center [663, 227] width 1326 height 455
click at [665, 336] on span "button" at bounding box center [663, 333] width 66 height 66
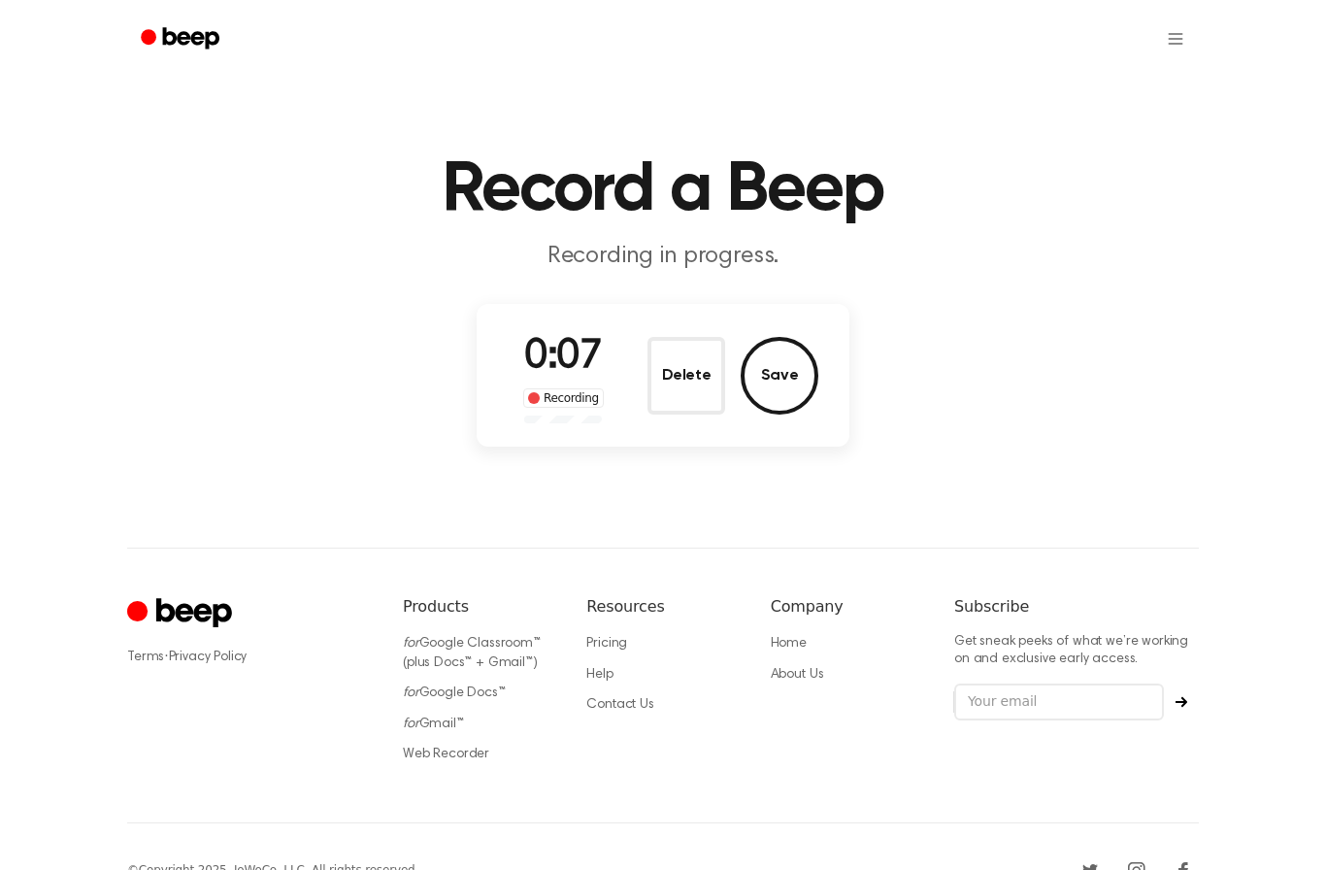
click at [667, 358] on button "Delete" at bounding box center [686, 376] width 78 height 78
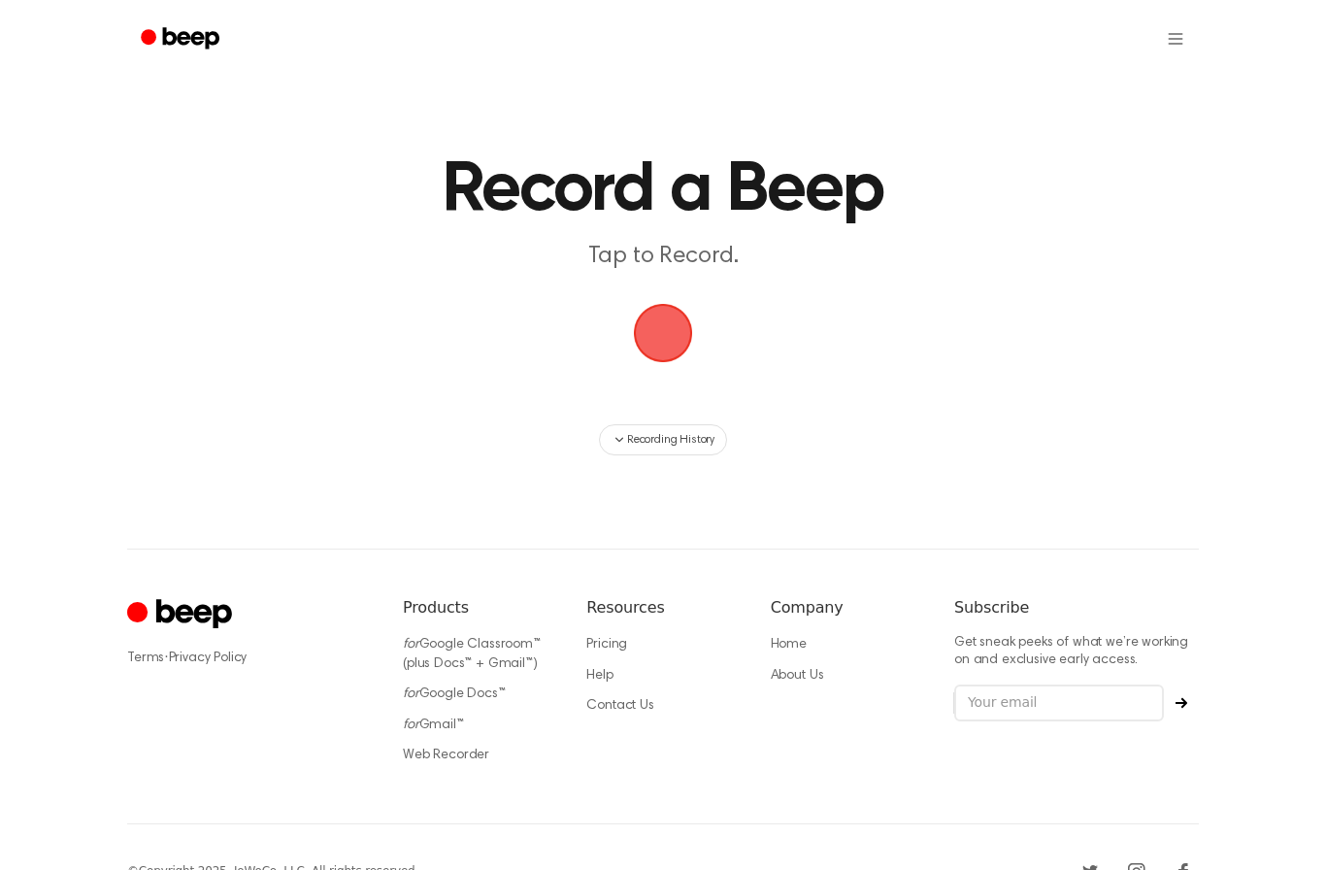
click at [665, 323] on span "button" at bounding box center [663, 333] width 70 height 70
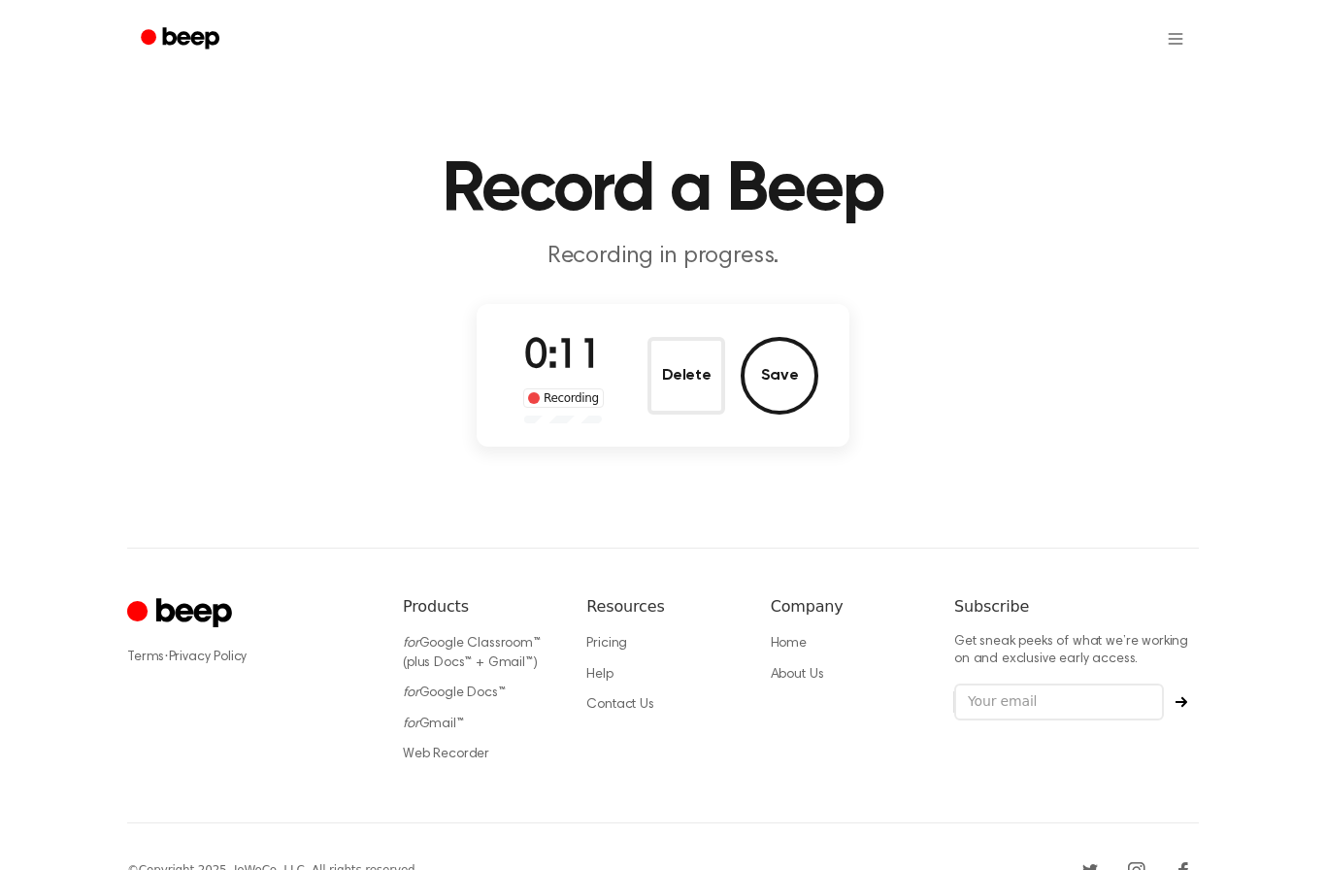
click at [678, 375] on button "Delete" at bounding box center [686, 376] width 78 height 78
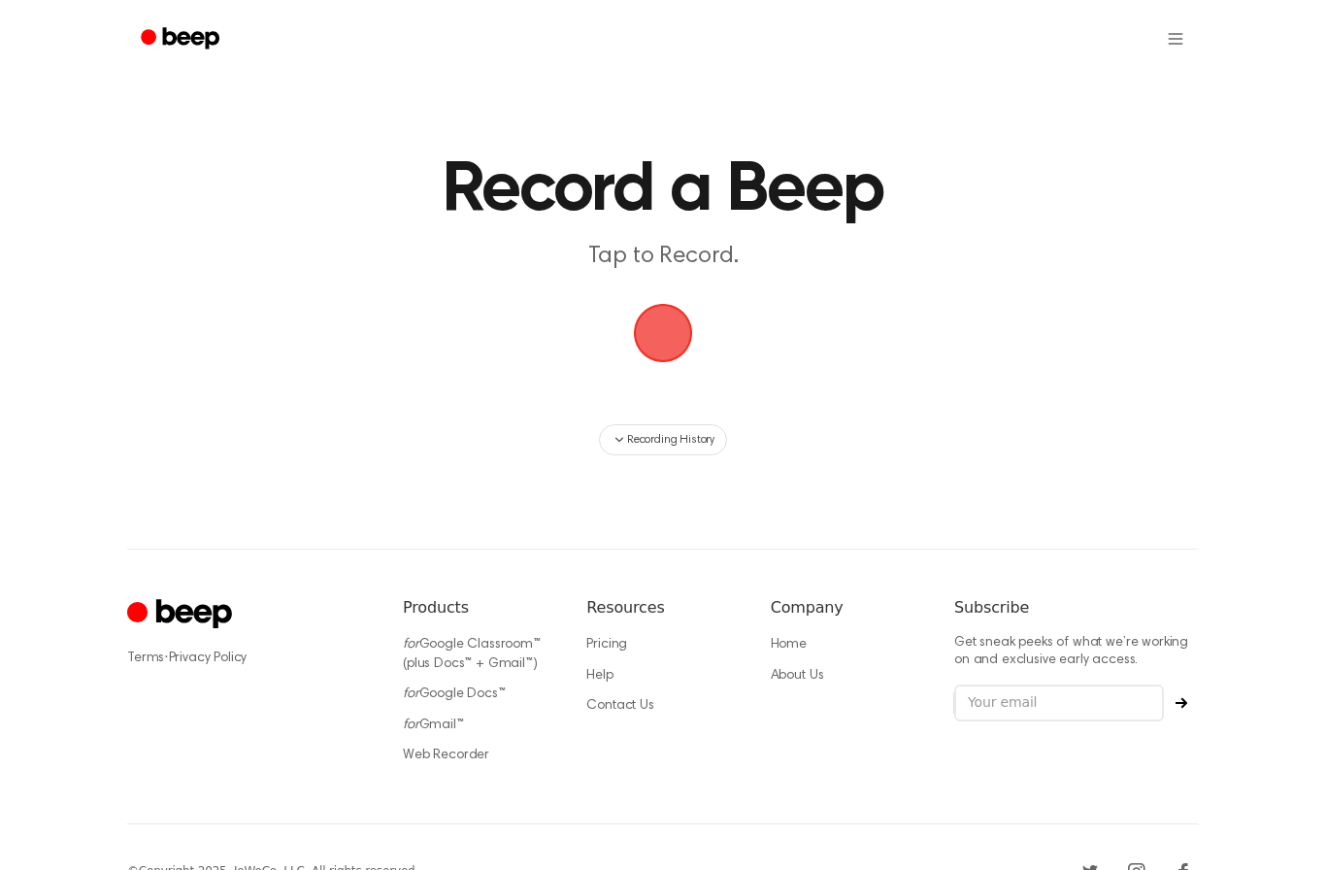
click at [677, 347] on span "button" at bounding box center [662, 332] width 99 height 99
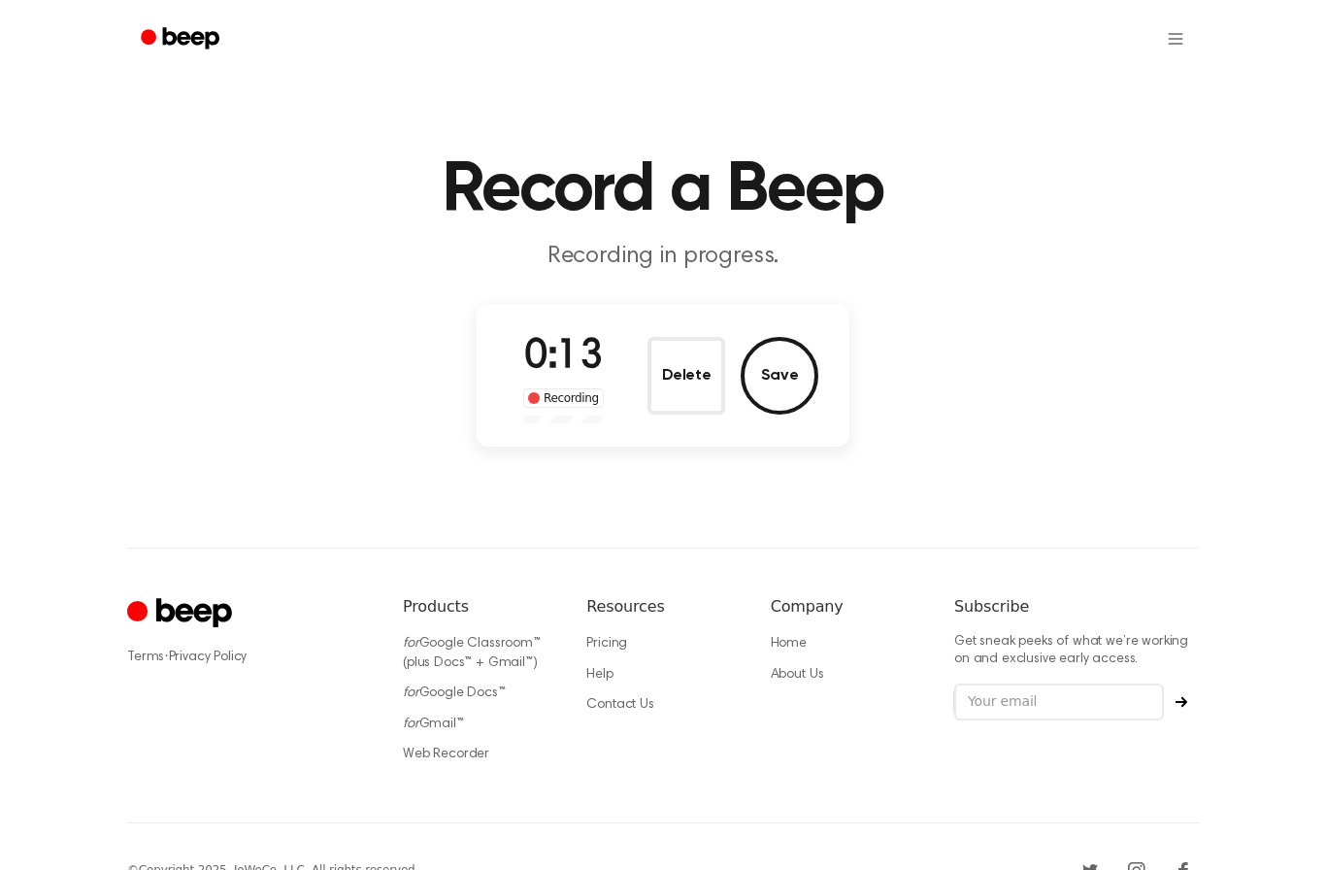
click at [635, 372] on div "0:13 Recording Delete Save" at bounding box center [663, 375] width 311 height 96
click at [677, 392] on button "Delete" at bounding box center [686, 376] width 78 height 78
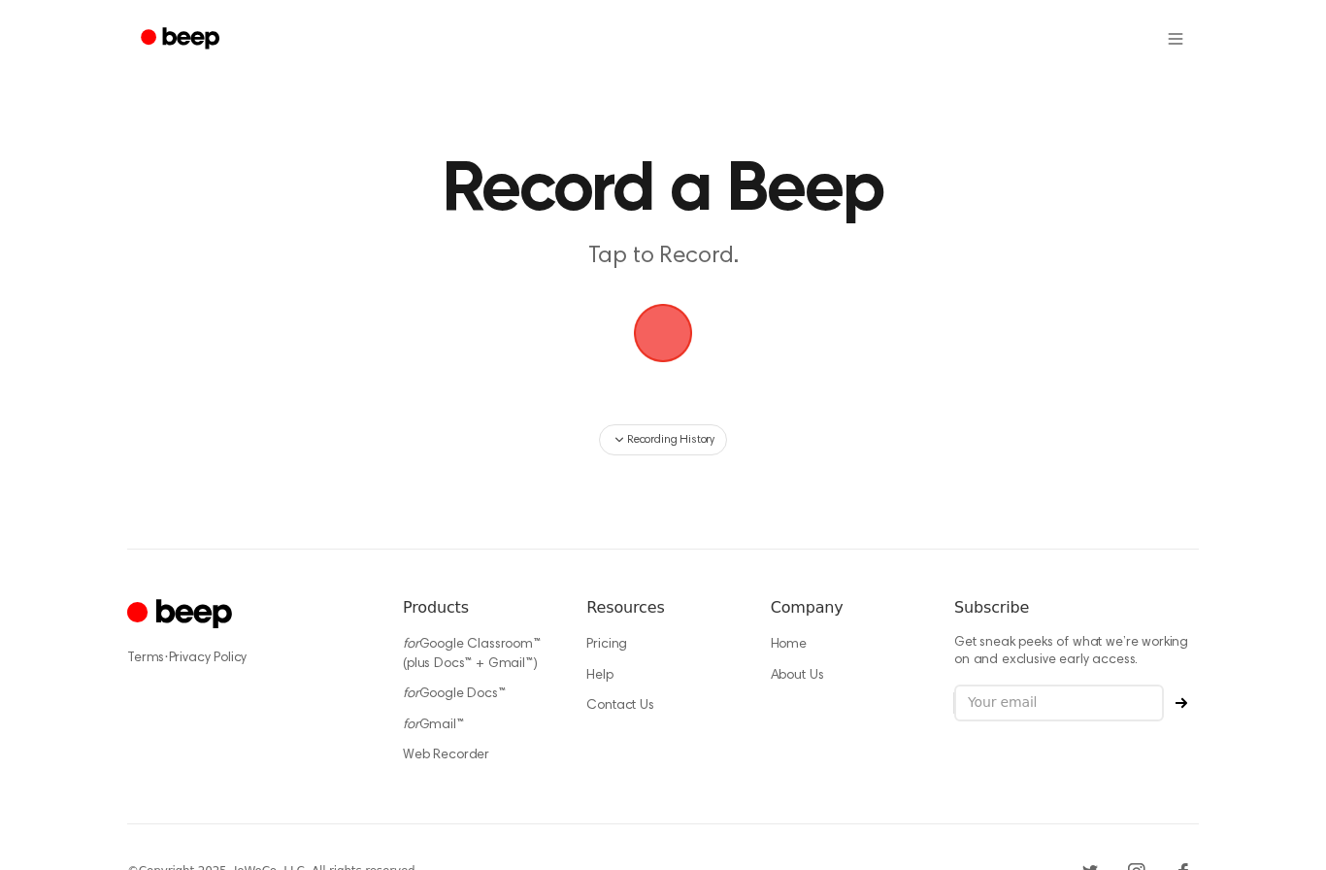
click at [670, 342] on span "button" at bounding box center [663, 333] width 82 height 82
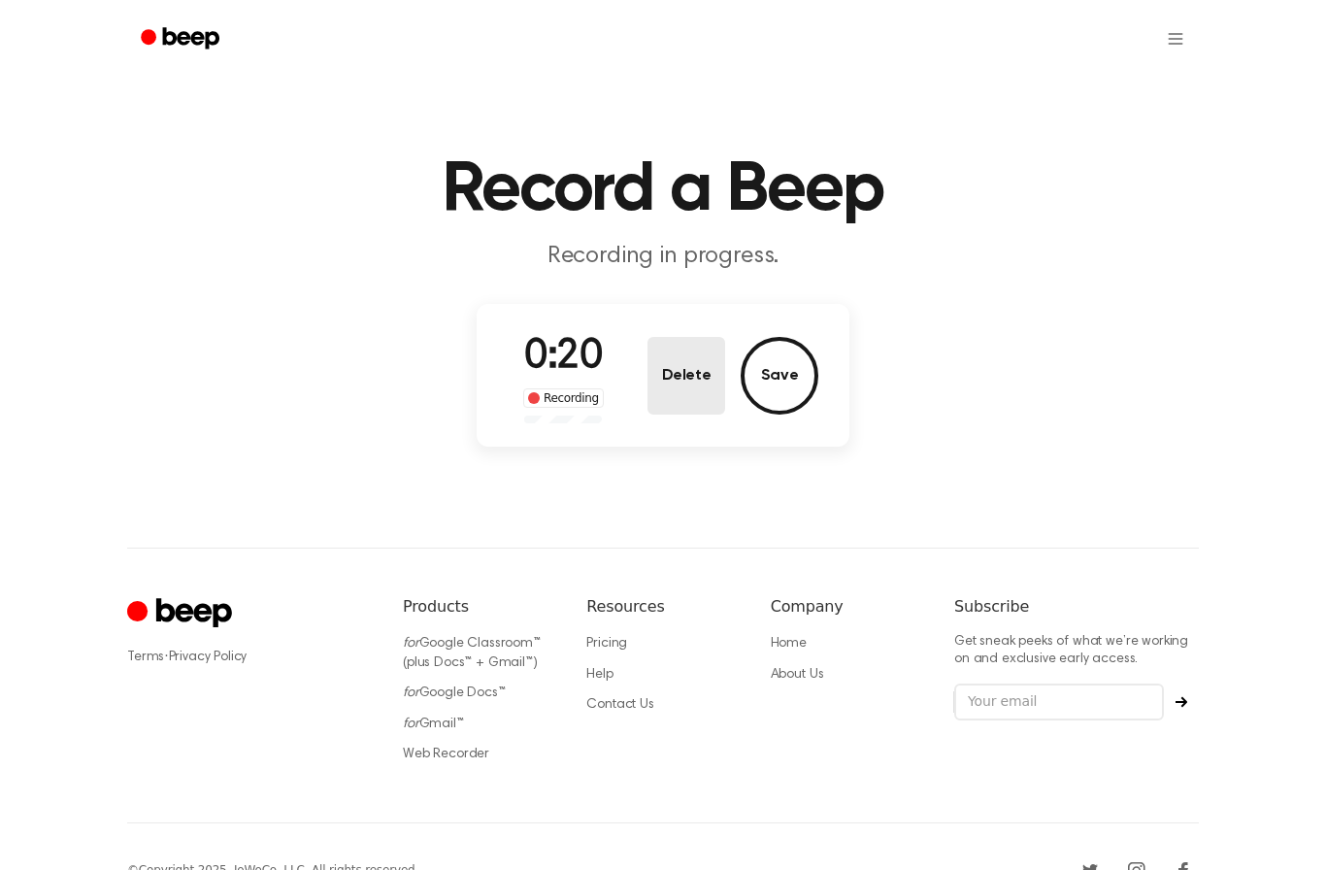
click at [681, 358] on button "Delete" at bounding box center [686, 376] width 78 height 78
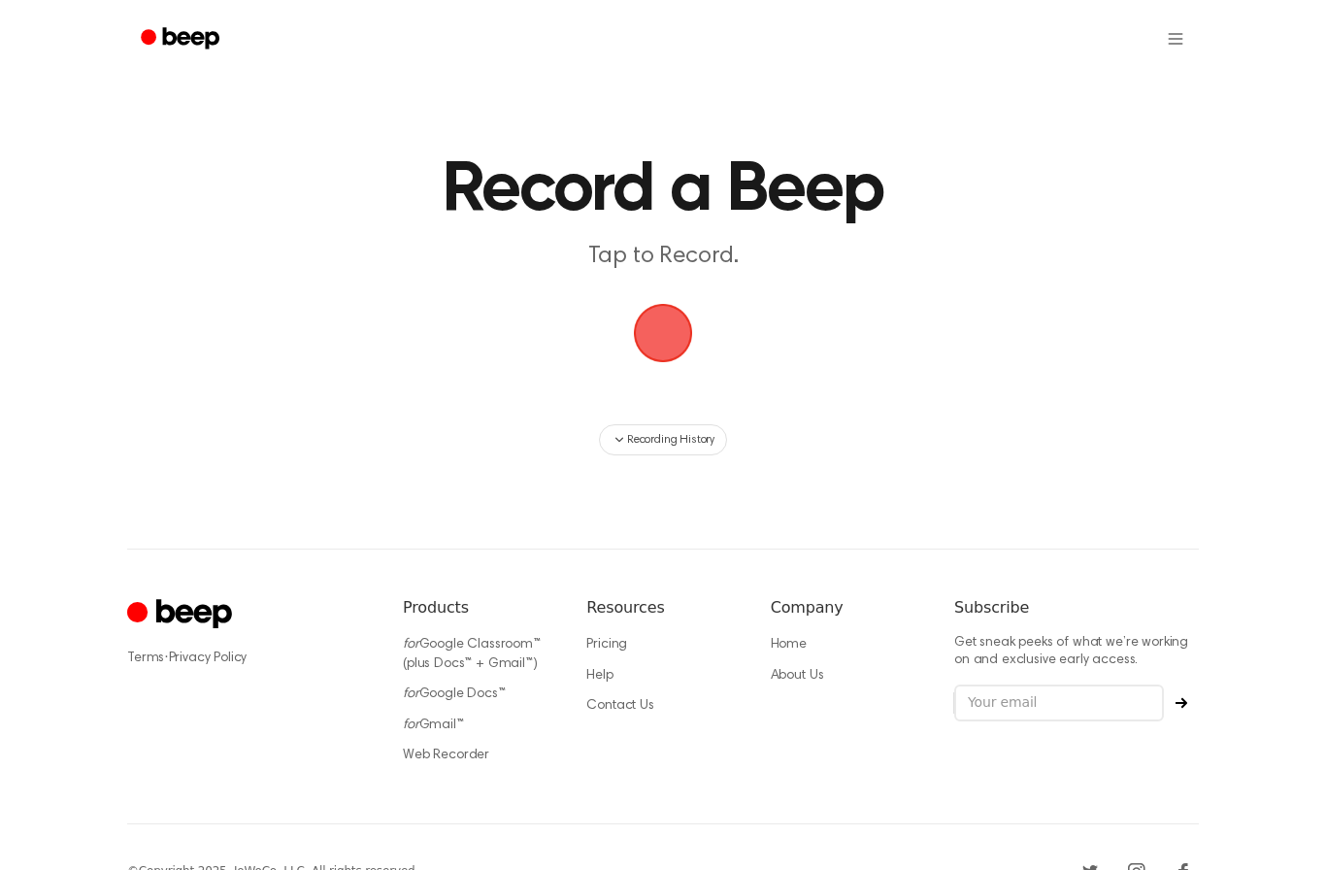
click at [671, 340] on span "button" at bounding box center [663, 333] width 100 height 100
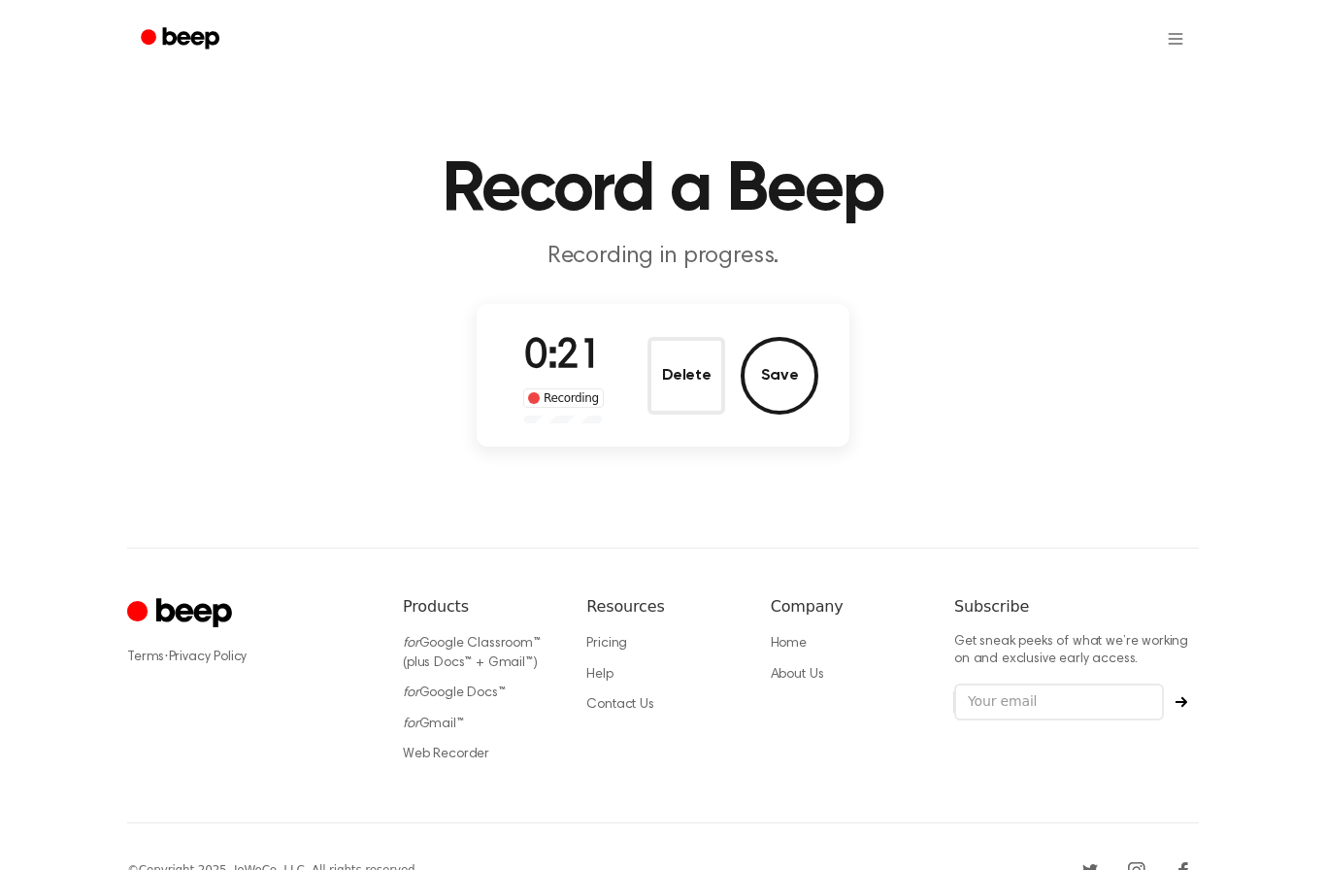
click at [774, 371] on button "Save" at bounding box center [780, 376] width 78 height 78
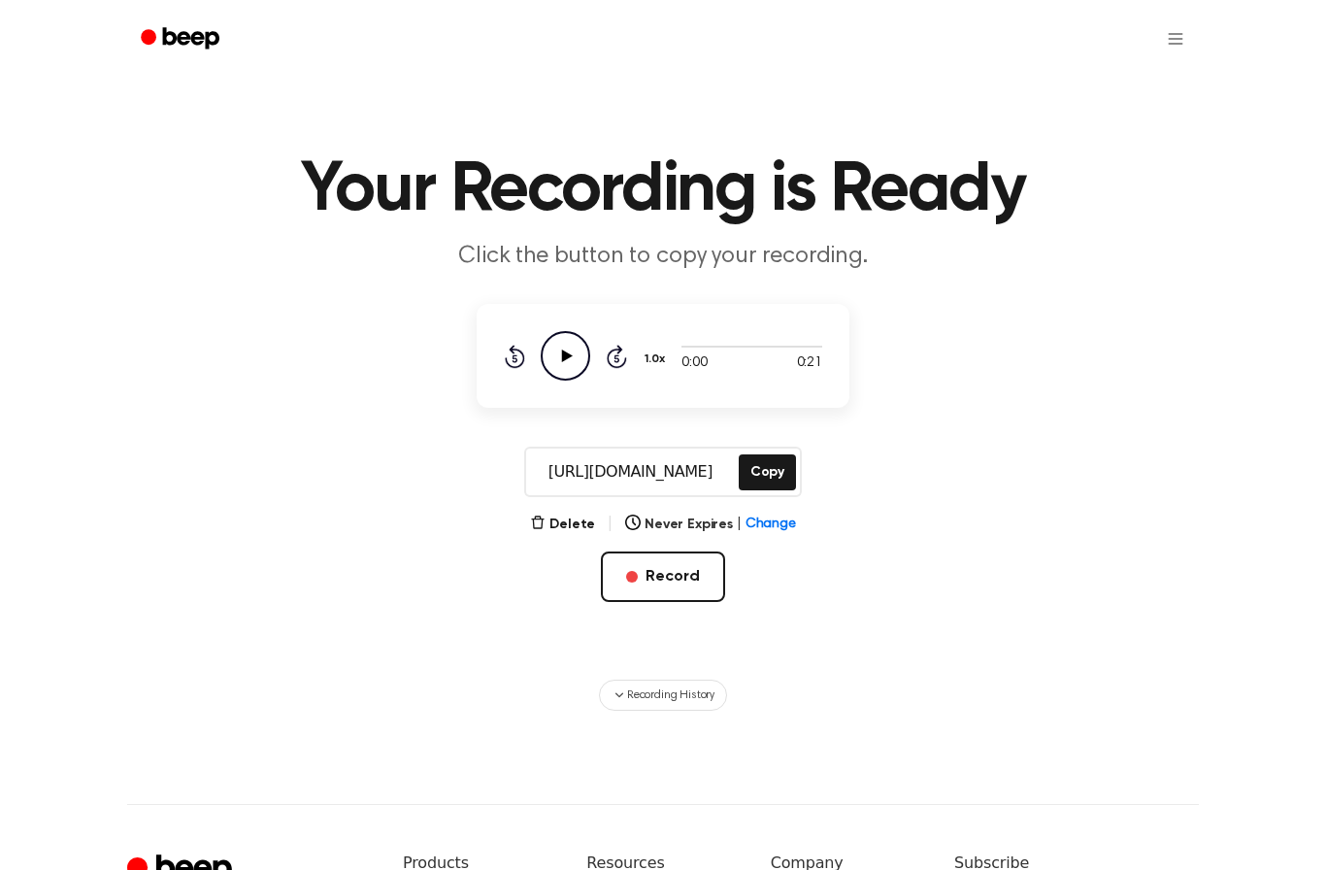
click at [1303, 217] on main "Your Recording is Ready Click the button to copy your recording. 0:00 0:21 1.0x…" at bounding box center [663, 355] width 1326 height 710
click at [576, 355] on icon "Play Audio" at bounding box center [565, 355] width 49 height 49
click at [782, 473] on button "Copy" at bounding box center [767, 472] width 57 height 36
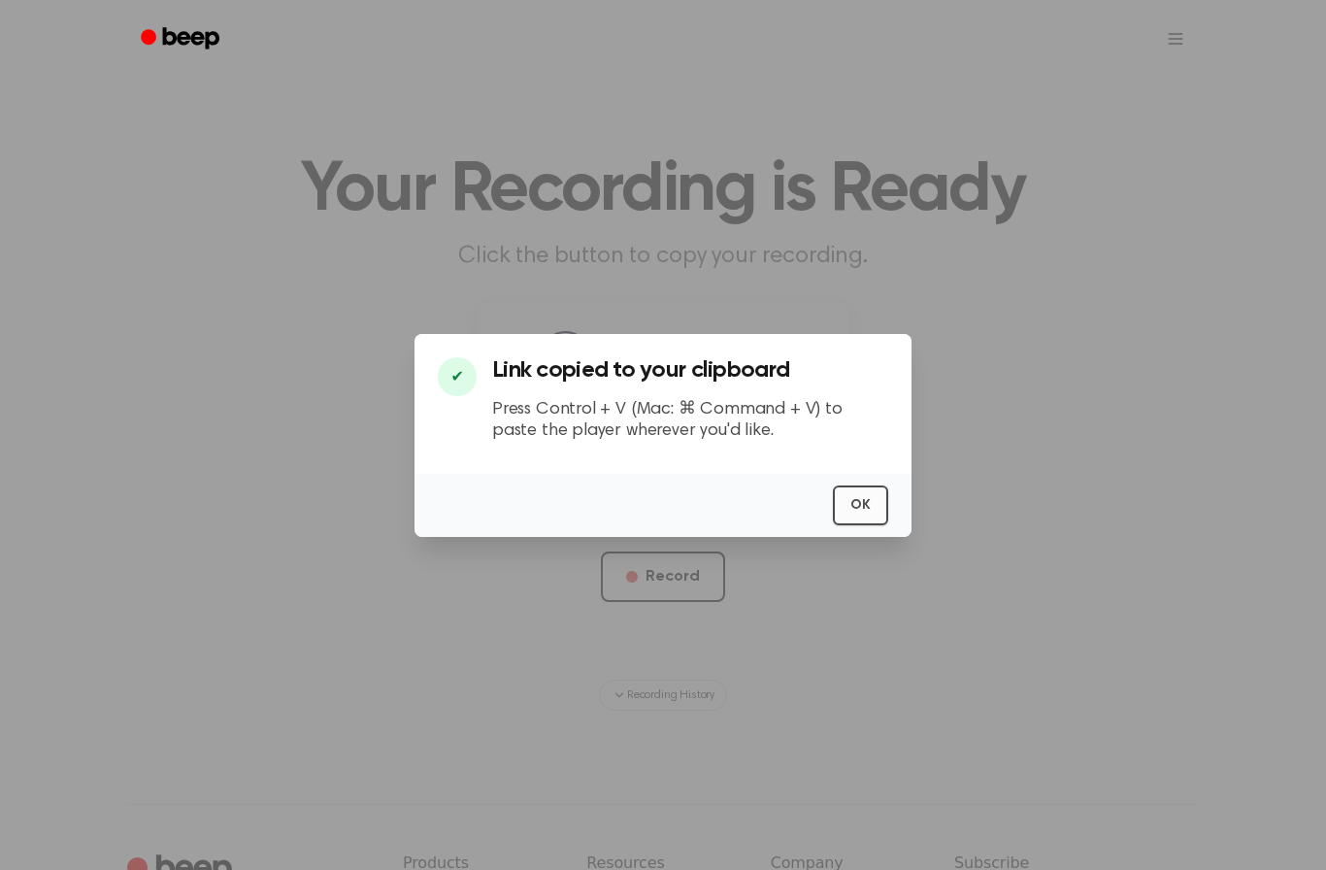
click at [874, 525] on button "OK" at bounding box center [860, 505] width 55 height 40
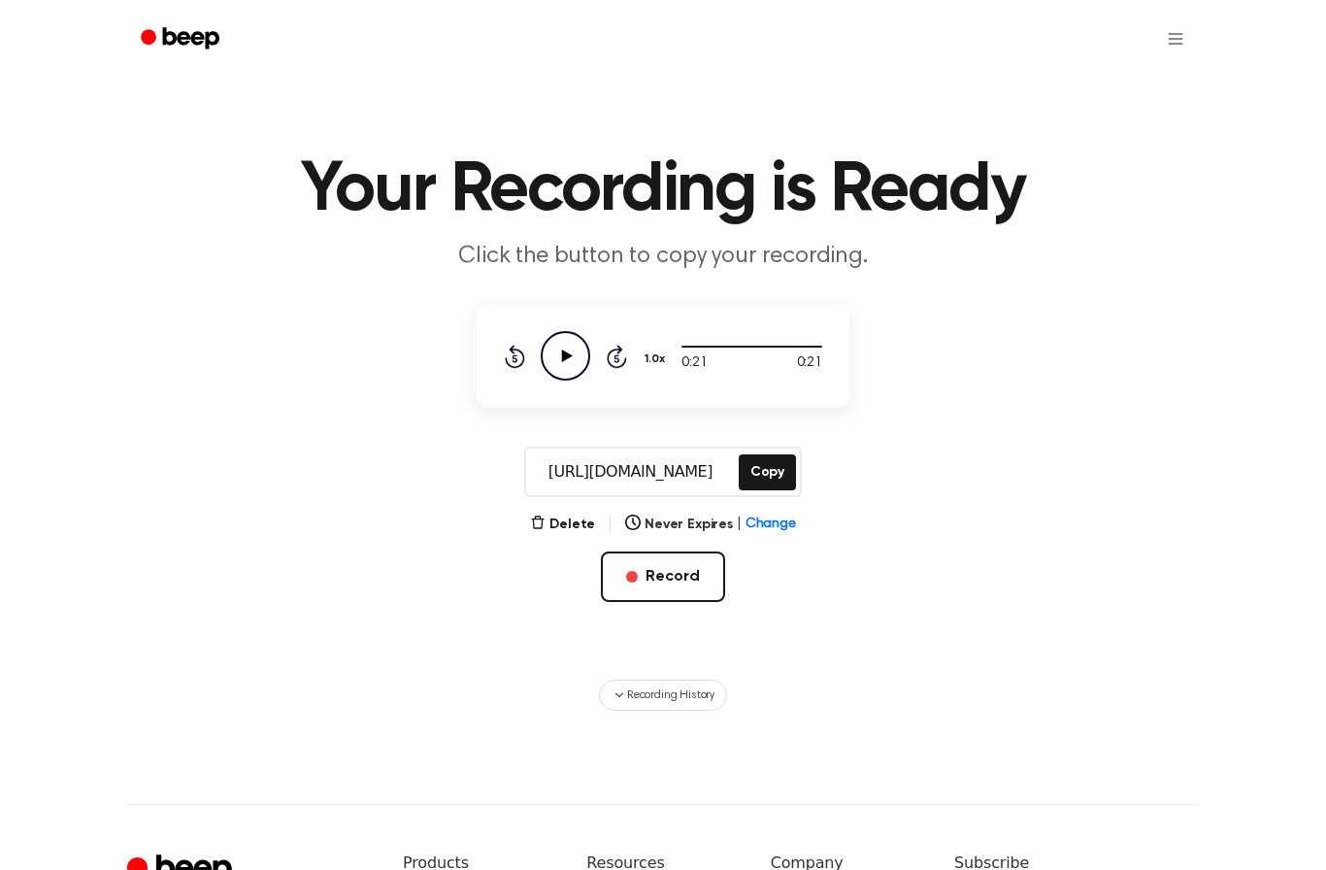
click at [767, 465] on button "Copy" at bounding box center [767, 472] width 57 height 36
